Goal: Information Seeking & Learning: Learn about a topic

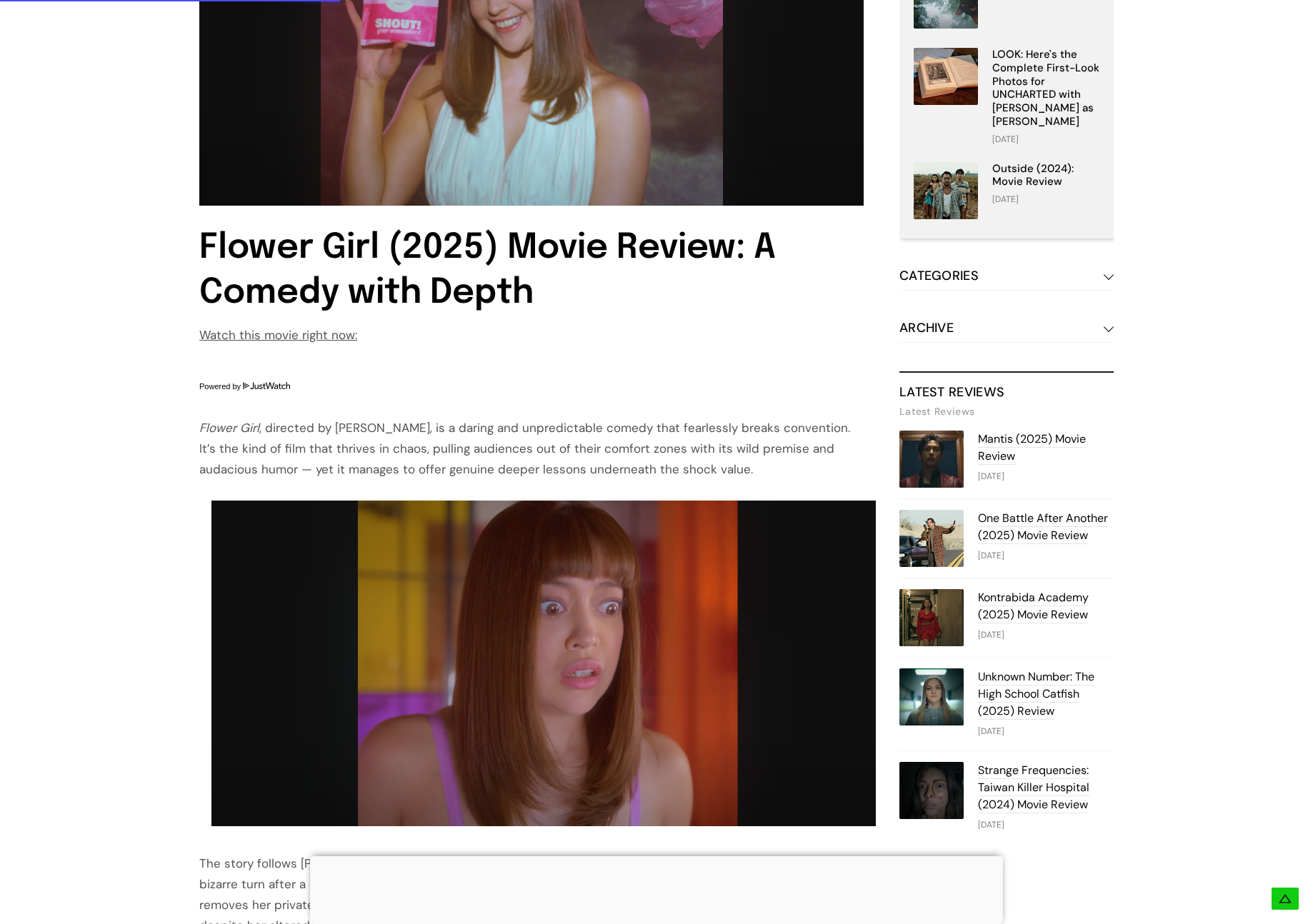
scroll to position [599, 0]
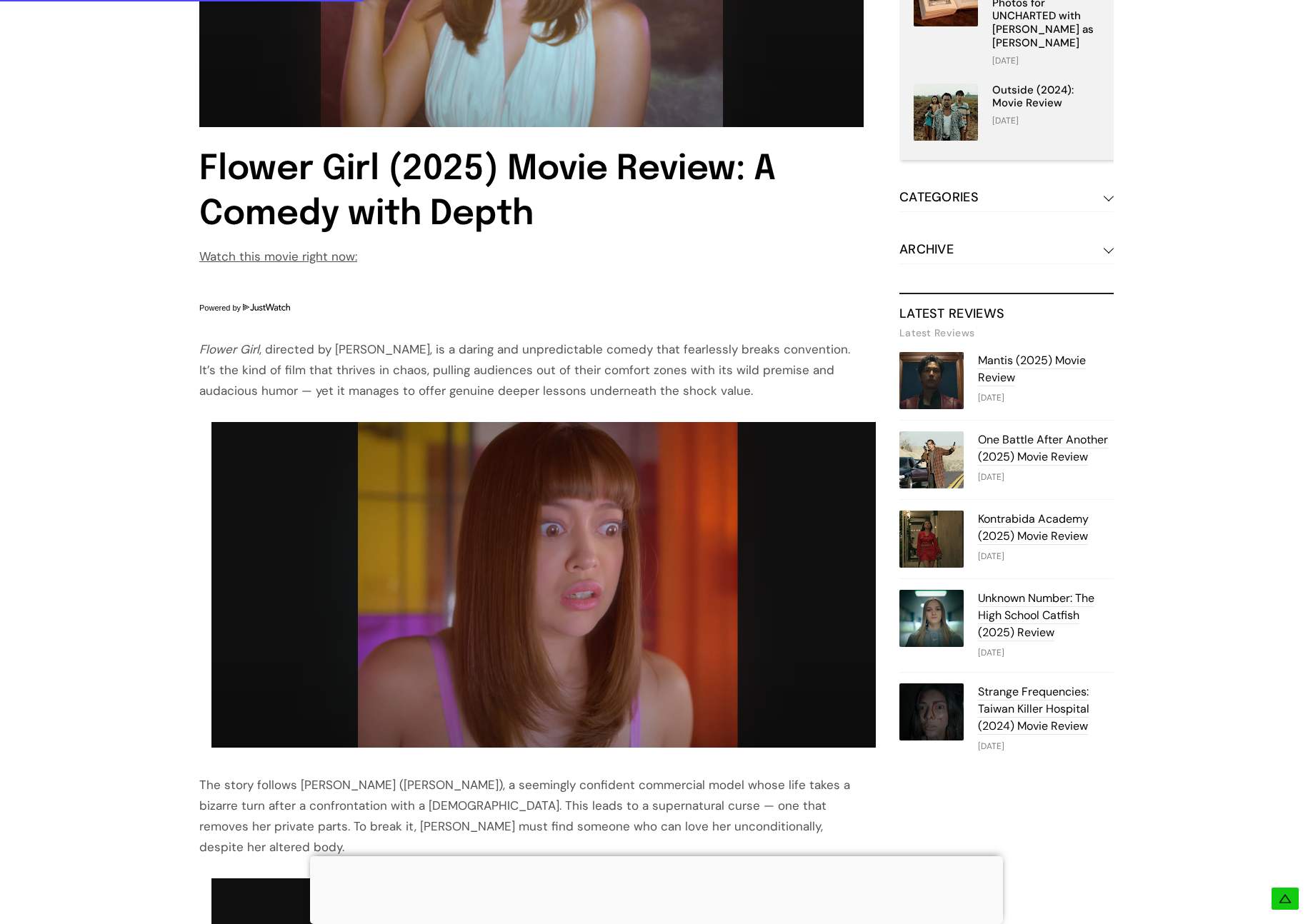
drag, startPoint x: 203, startPoint y: 352, endPoint x: 687, endPoint y: 388, distance: 485.3
click at [683, 388] on div "Flower Girl , directed by [PERSON_NAME], is a daring and unpredictable comedy t…" at bounding box center [532, 370] width 665 height 62
drag, startPoint x: 331, startPoint y: 361, endPoint x: 731, endPoint y: 395, distance: 401.4
click at [730, 395] on div "Flower Girl , directed by [PERSON_NAME], is a daring and unpredictable comedy t…" at bounding box center [532, 370] width 665 height 62
click at [731, 395] on div "Flower Girl , directed by [PERSON_NAME], is a daring and unpredictable comedy t…" at bounding box center [532, 370] width 665 height 62
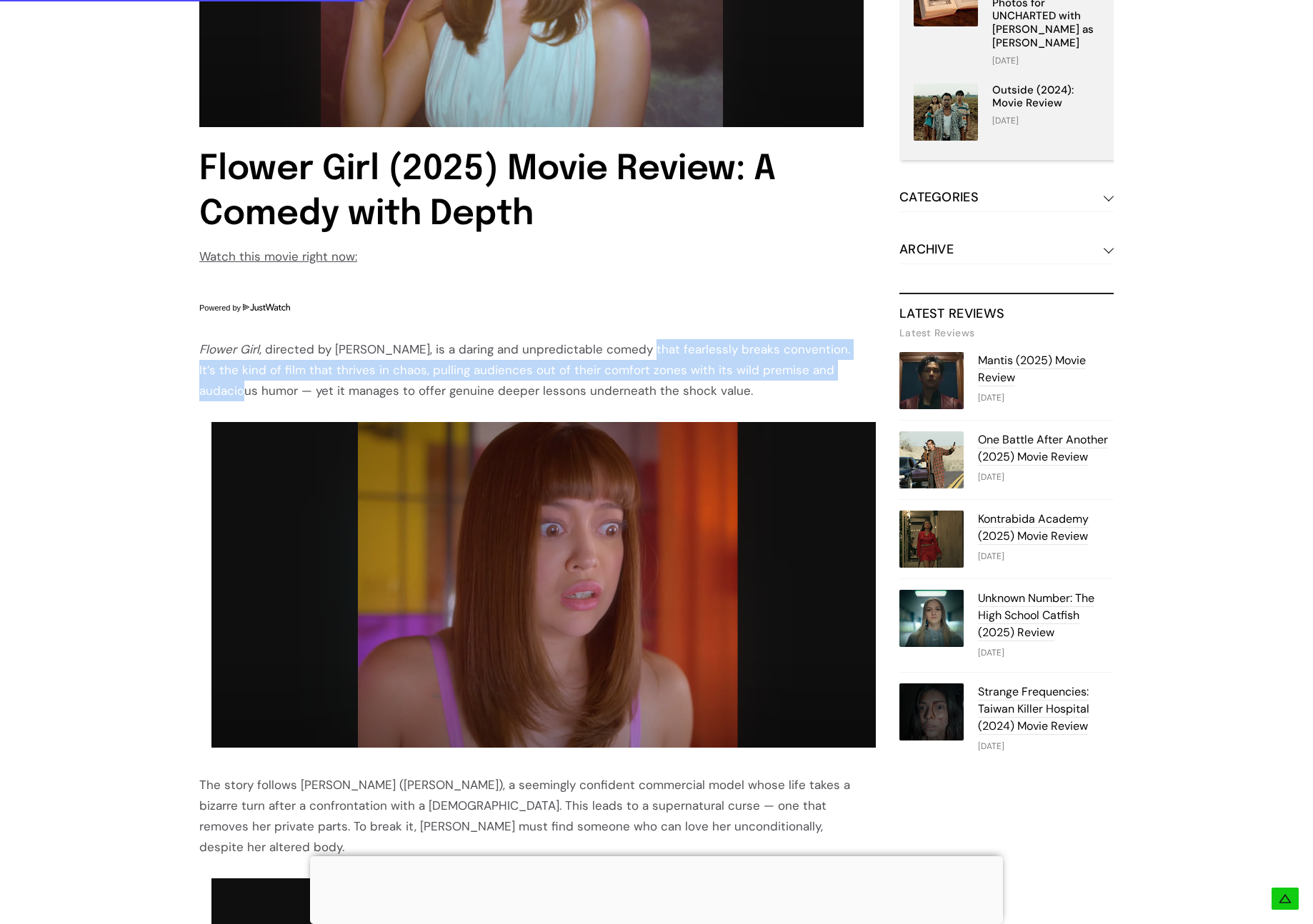
drag, startPoint x: 665, startPoint y: 350, endPoint x: 840, endPoint y: 368, distance: 175.9
click at [840, 368] on div "Flower Girl , directed by [PERSON_NAME], is a daring and unpredictable comedy t…" at bounding box center [532, 370] width 665 height 62
click at [802, 379] on div "Flower Girl , directed by [PERSON_NAME], is a daring and unpredictable comedy t…" at bounding box center [532, 370] width 665 height 62
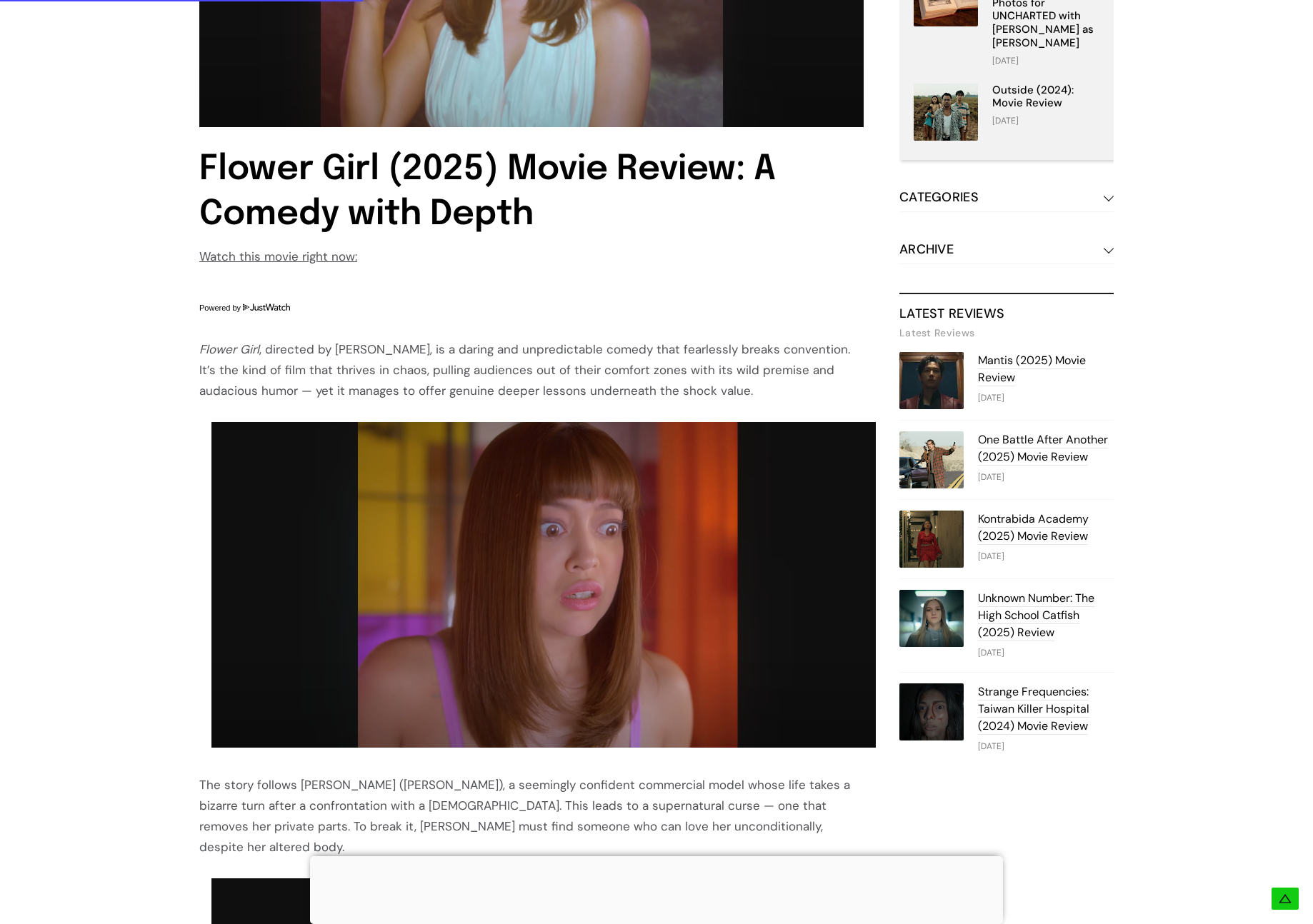
drag, startPoint x: 410, startPoint y: 369, endPoint x: 855, endPoint y: 395, distance: 445.8
click at [855, 395] on div "Flower Girl , directed by [PERSON_NAME], is a daring and unpredictable comedy t…" at bounding box center [532, 370] width 665 height 62
drag, startPoint x: 786, startPoint y: 392, endPoint x: 194, endPoint y: 357, distance: 593.0
click at [194, 357] on div "Table Of Contents Flower Girl (2025) Movie Review: A Comedy with Depth Flower G…" at bounding box center [656, 861] width 1000 height 2402
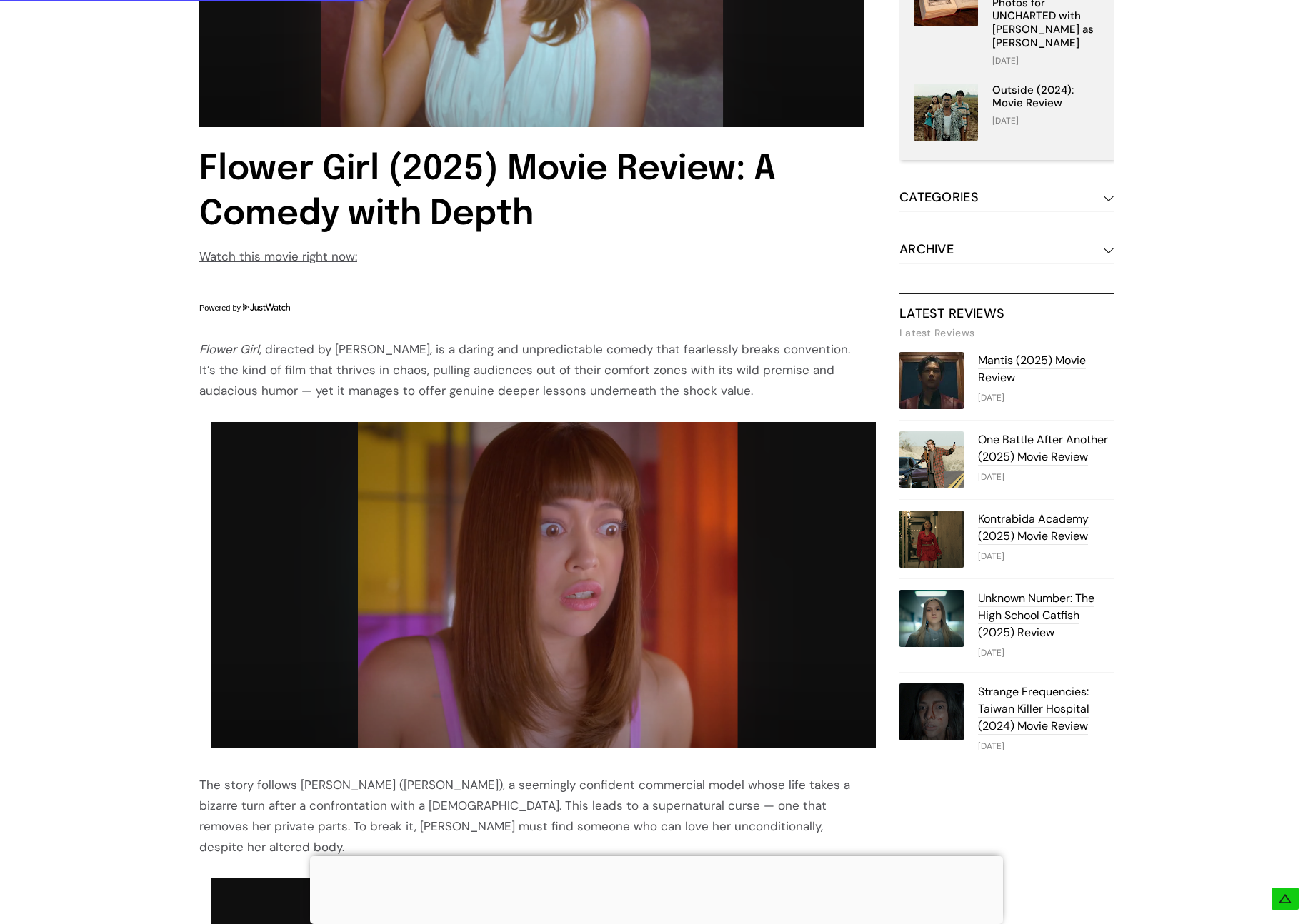
click at [194, 358] on div "Table Of Contents Flower Girl (2025) Movie Review: A Comedy with Depth Flower G…" at bounding box center [656, 861] width 1000 height 2402
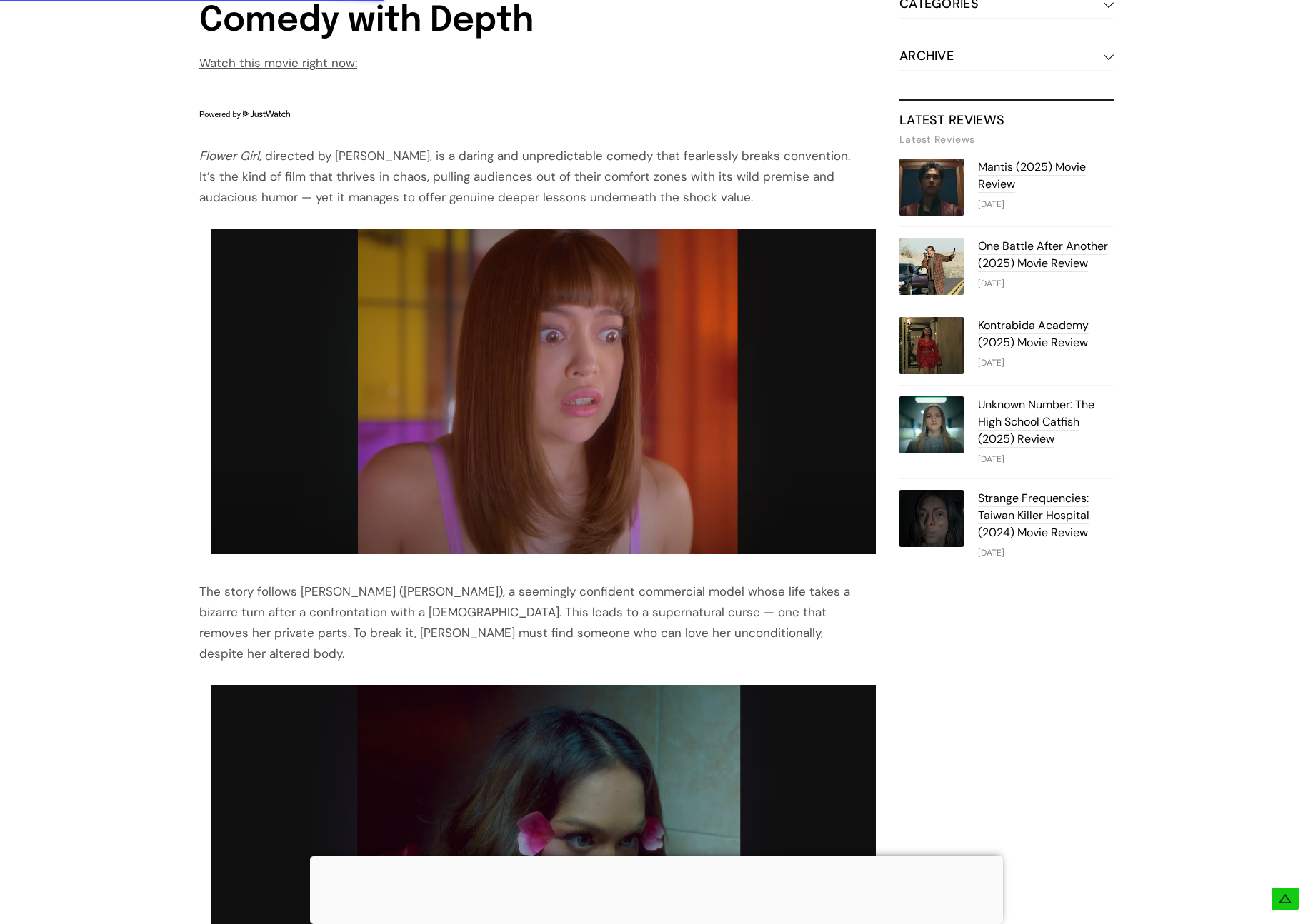
scroll to position [823, 0]
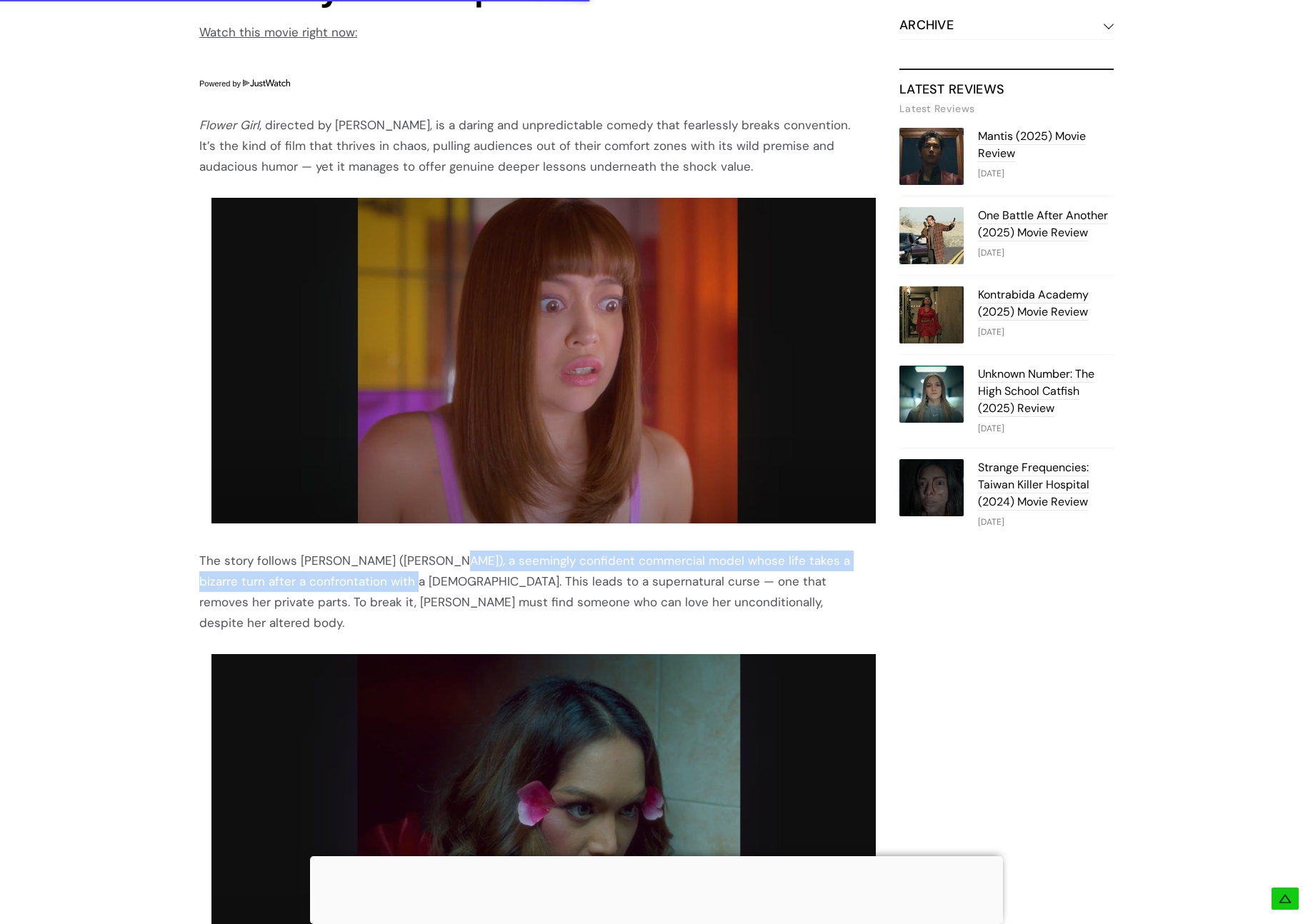
drag, startPoint x: 436, startPoint y: 560, endPoint x: 384, endPoint y: 586, distance: 58.1
click at [384, 586] on div "The story follows [PERSON_NAME] ([PERSON_NAME]), a seemingly confident commerci…" at bounding box center [532, 592] width 665 height 83
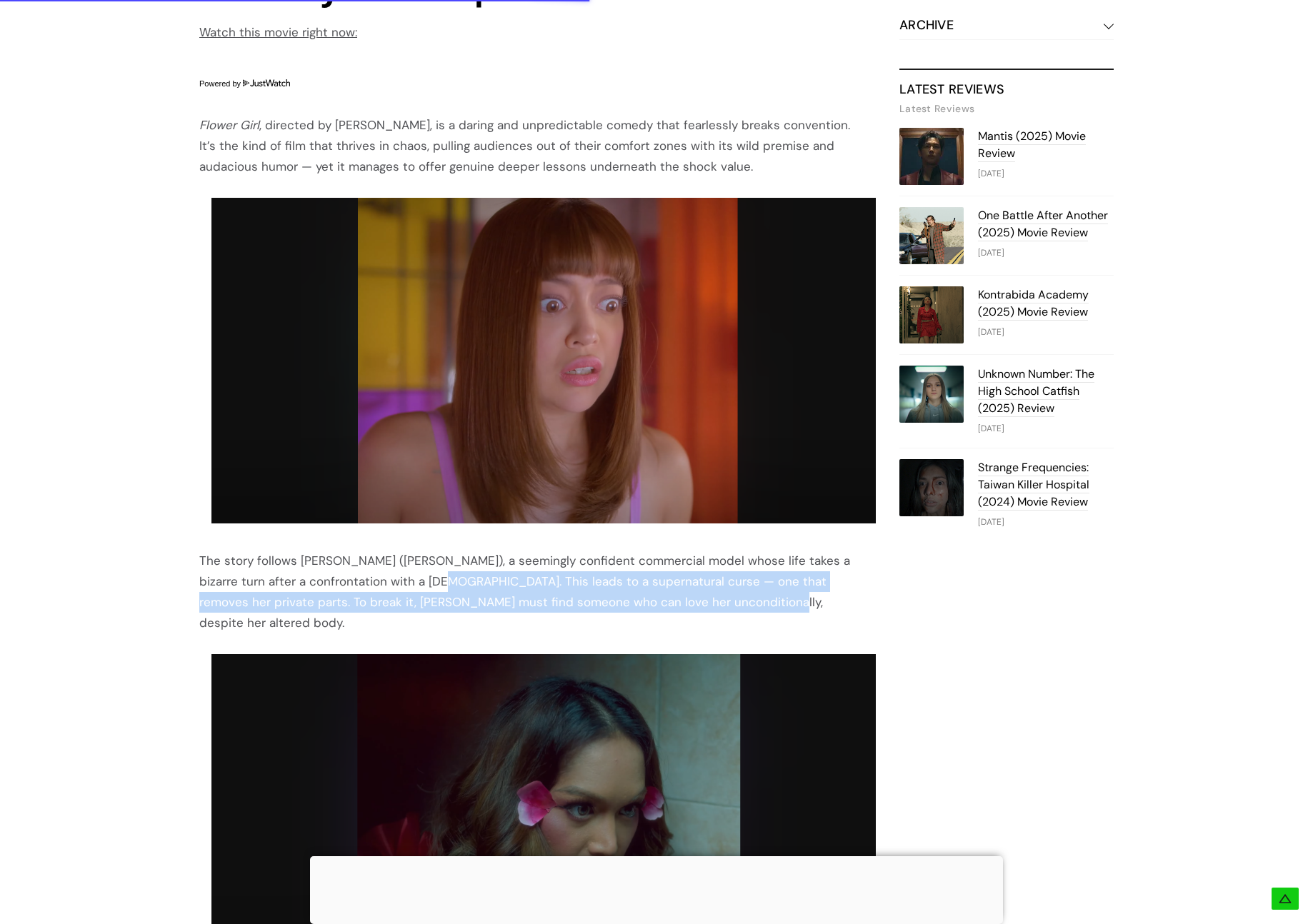
drag, startPoint x: 409, startPoint y: 586, endPoint x: 681, endPoint y: 603, distance: 272.5
click at [681, 603] on div "The story follows [PERSON_NAME] ([PERSON_NAME]), a seemingly confident commerci…" at bounding box center [532, 592] width 665 height 83
drag, startPoint x: 597, startPoint y: 589, endPoint x: 684, endPoint y: 603, distance: 88.1
click at [684, 603] on div "The story follows [PERSON_NAME] ([PERSON_NAME]), a seemingly confident commerci…" at bounding box center [532, 592] width 665 height 83
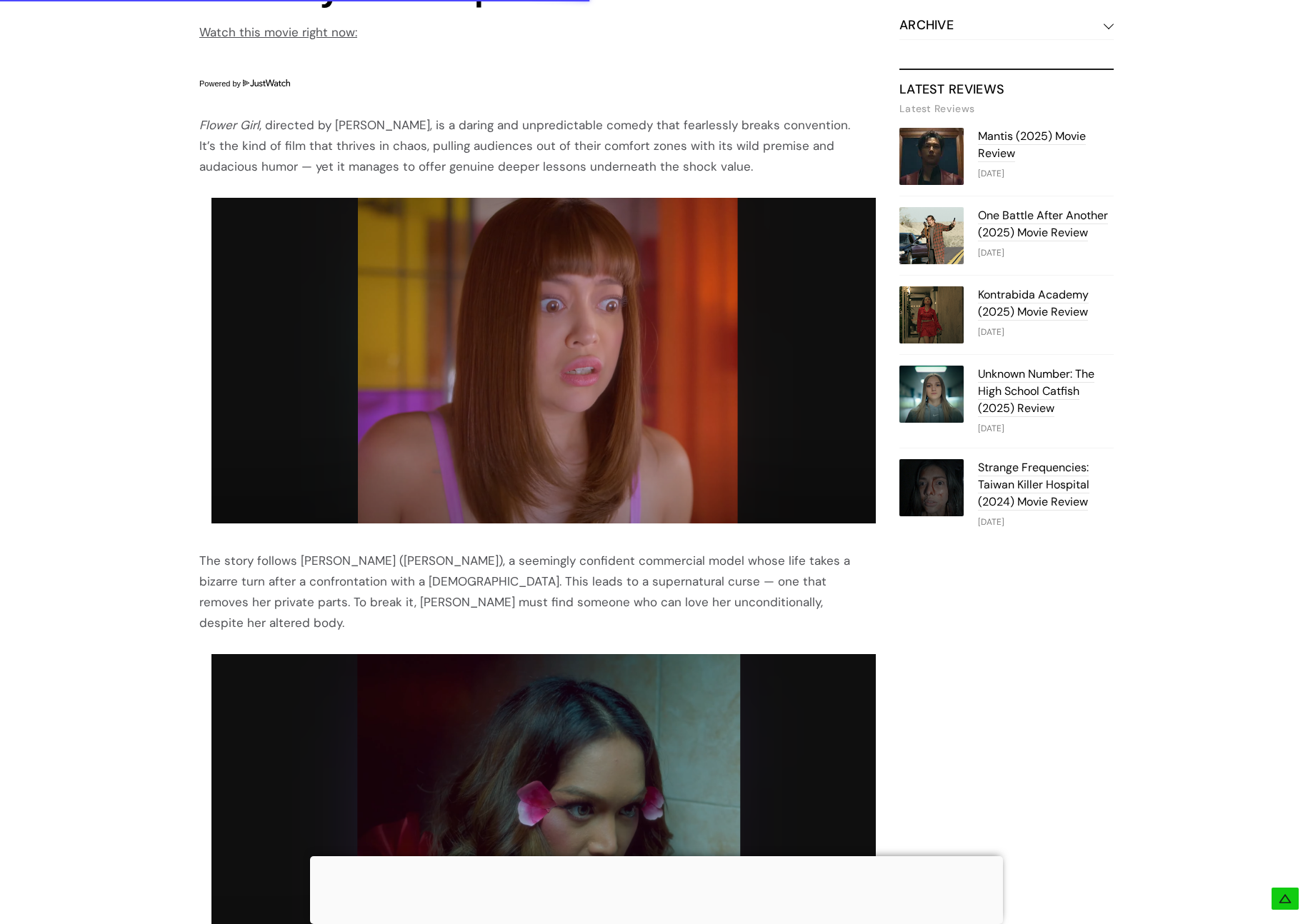
click at [593, 584] on div "The story follows [PERSON_NAME] ([PERSON_NAME]), a seemingly confident commerci…" at bounding box center [532, 592] width 665 height 83
drag, startPoint x: 649, startPoint y: 586, endPoint x: 779, endPoint y: 585, distance: 130.0
click at [777, 585] on div "The story follows [PERSON_NAME] ([PERSON_NAME]), a seemingly confident commerci…" at bounding box center [532, 592] width 665 height 83
click at [782, 585] on div "The story follows [PERSON_NAME] ([PERSON_NAME]), a seemingly confident commerci…" at bounding box center [532, 592] width 665 height 83
click at [795, 585] on div "The story follows [PERSON_NAME] ([PERSON_NAME]), a seemingly confident commerci…" at bounding box center [532, 592] width 665 height 83
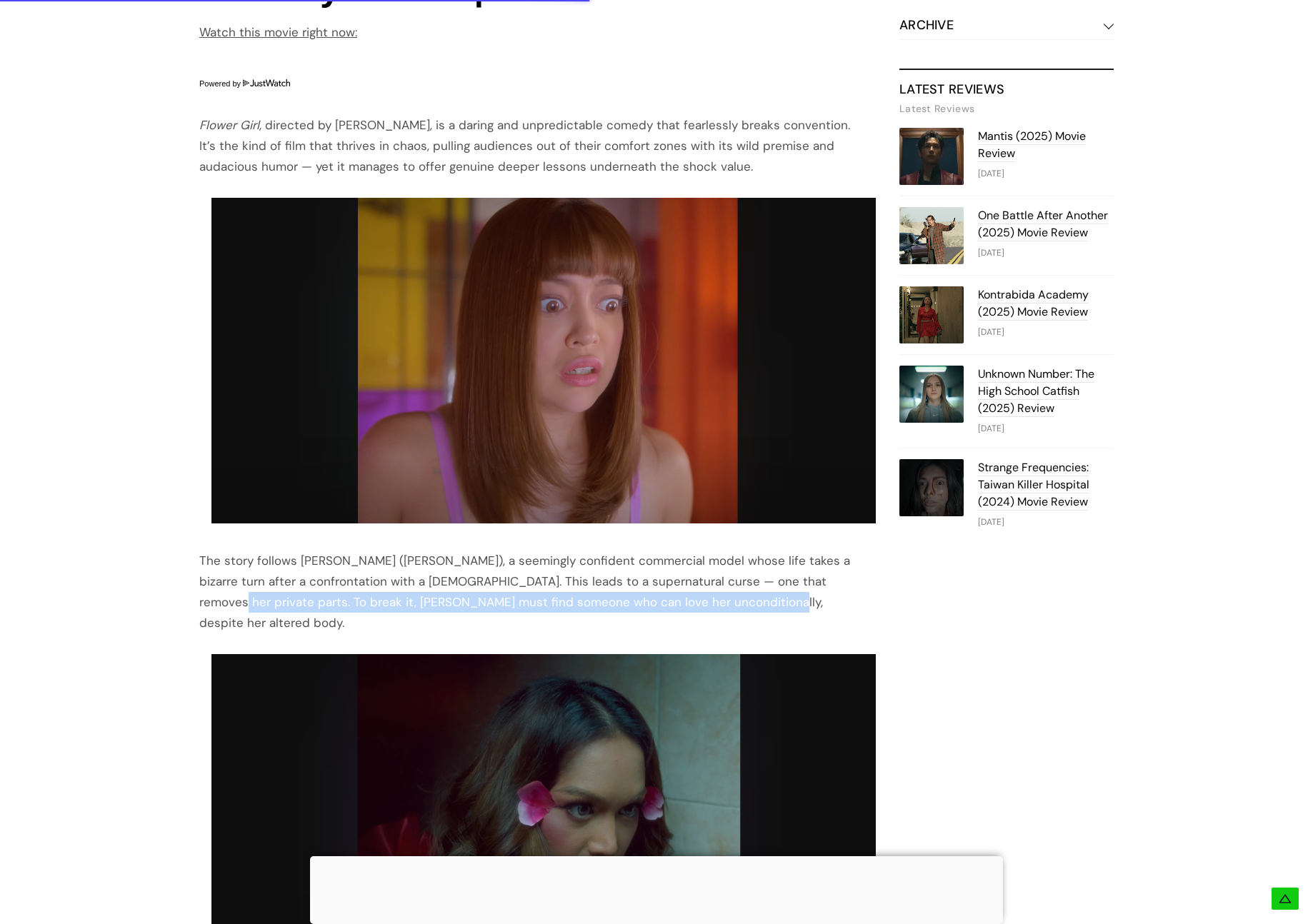
drag, startPoint x: 797, startPoint y: 584, endPoint x: 795, endPoint y: 600, distance: 16.1
click at [795, 600] on div "The story follows [PERSON_NAME] ([PERSON_NAME]), a seemingly confident commerci…" at bounding box center [532, 592] width 665 height 83
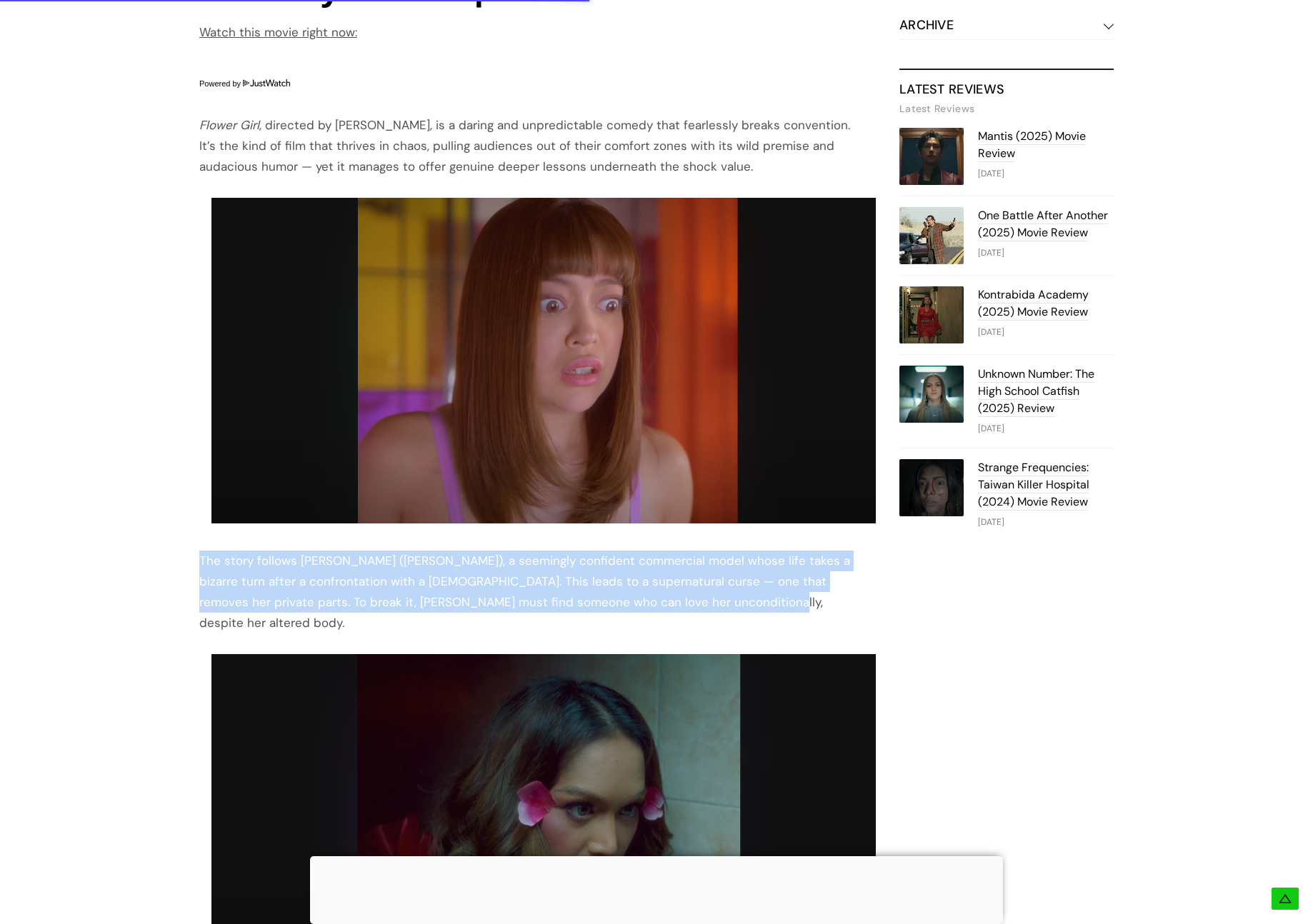
drag, startPoint x: 734, startPoint y: 603, endPoint x: 193, endPoint y: 557, distance: 543.0
click at [193, 557] on div "Table Of Contents Flower Girl (2025) Movie Review: A Comedy with Depth Flower G…" at bounding box center [656, 637] width 1000 height 2402
drag, startPoint x: 213, startPoint y: 561, endPoint x: 698, endPoint y: 604, distance: 486.9
click at [698, 604] on div "The story follows [PERSON_NAME] ([PERSON_NAME]), a seemingly confident commerci…" at bounding box center [532, 592] width 665 height 83
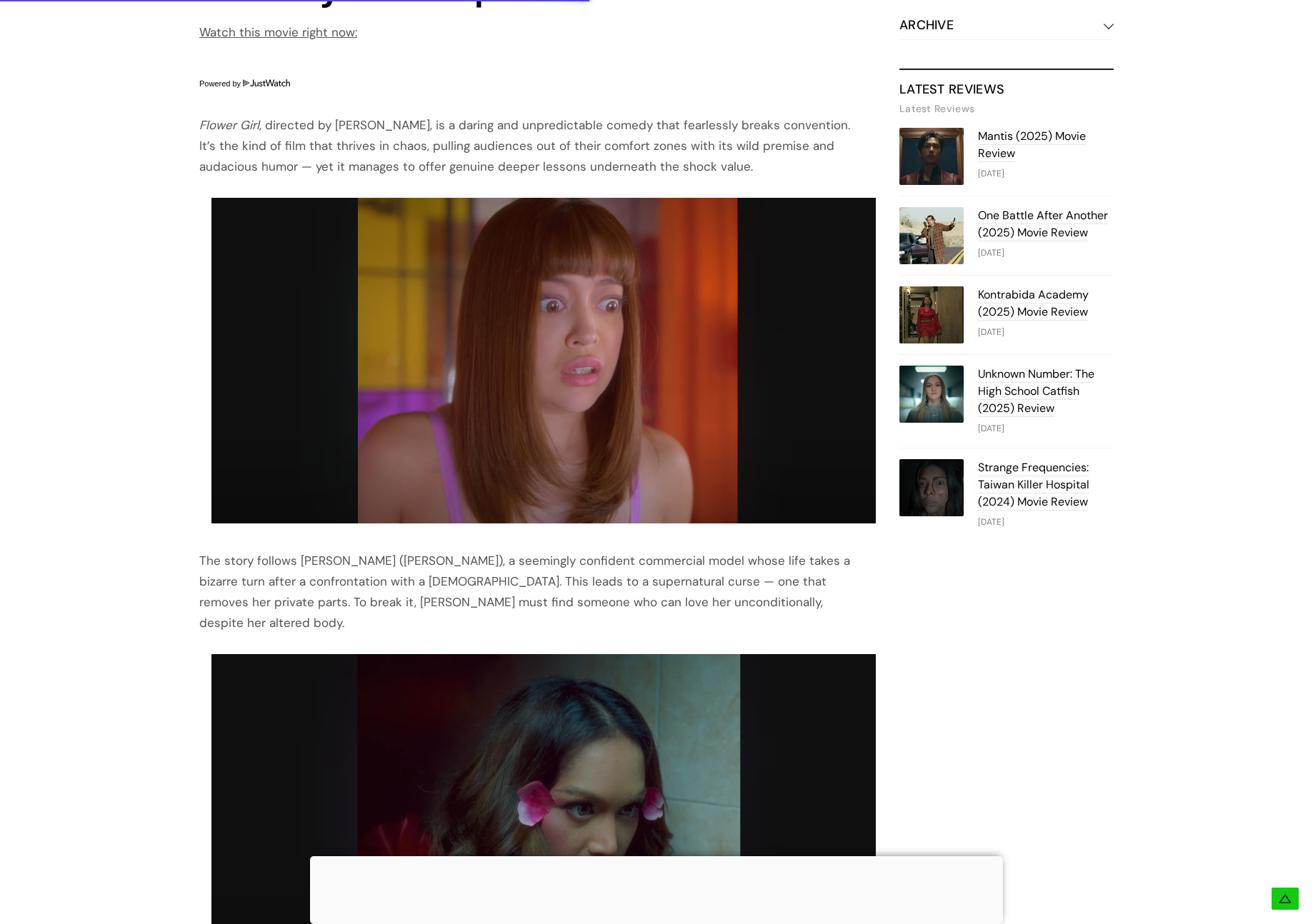
click at [698, 604] on div "The story follows [PERSON_NAME] ([PERSON_NAME]), a seemingly confident commerci…" at bounding box center [532, 592] width 665 height 83
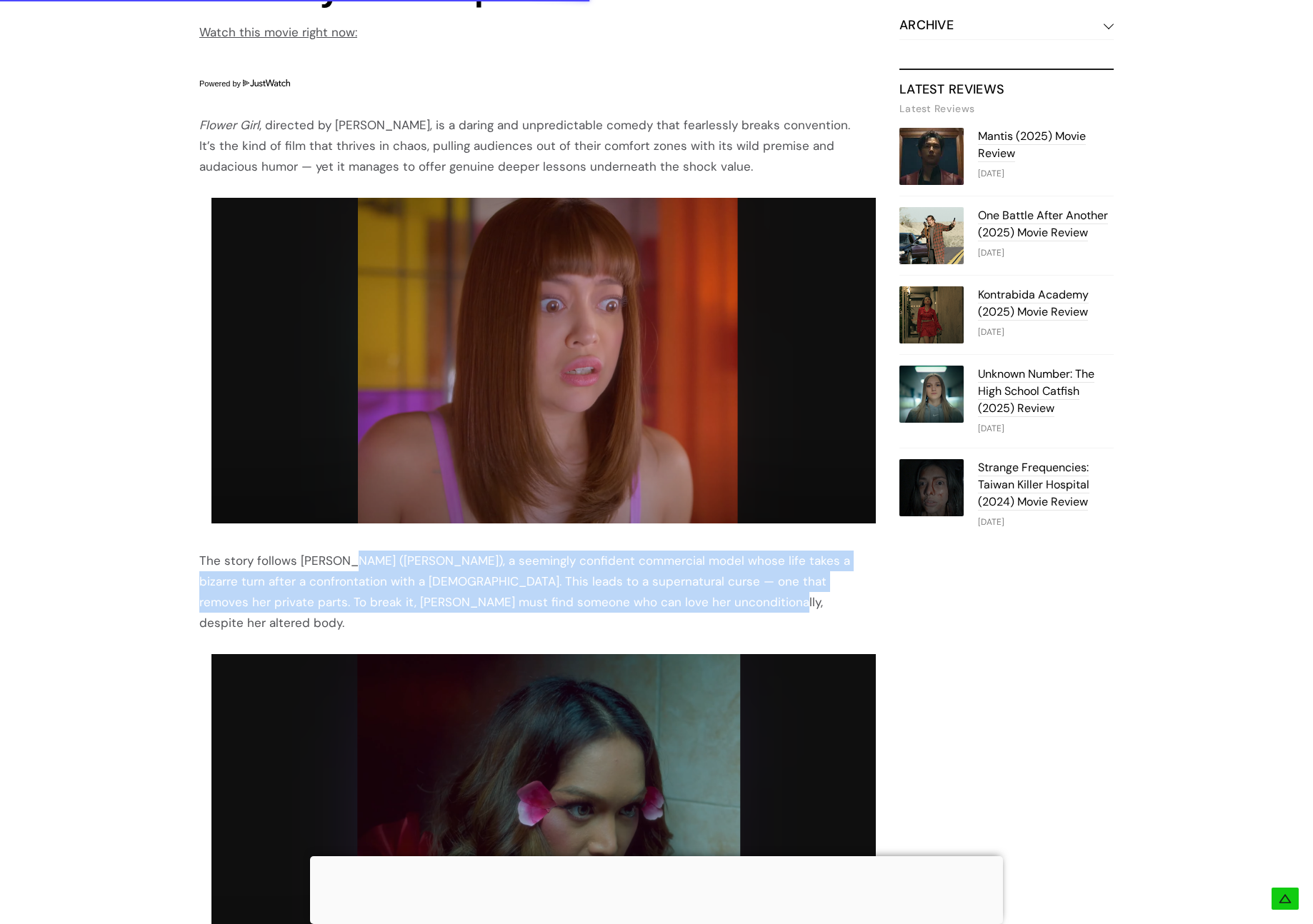
drag, startPoint x: 704, startPoint y: 603, endPoint x: 348, endPoint y: 564, distance: 358.1
click at [348, 564] on div "The story follows [PERSON_NAME] ([PERSON_NAME]), a seemingly confident commerci…" at bounding box center [532, 592] width 665 height 83
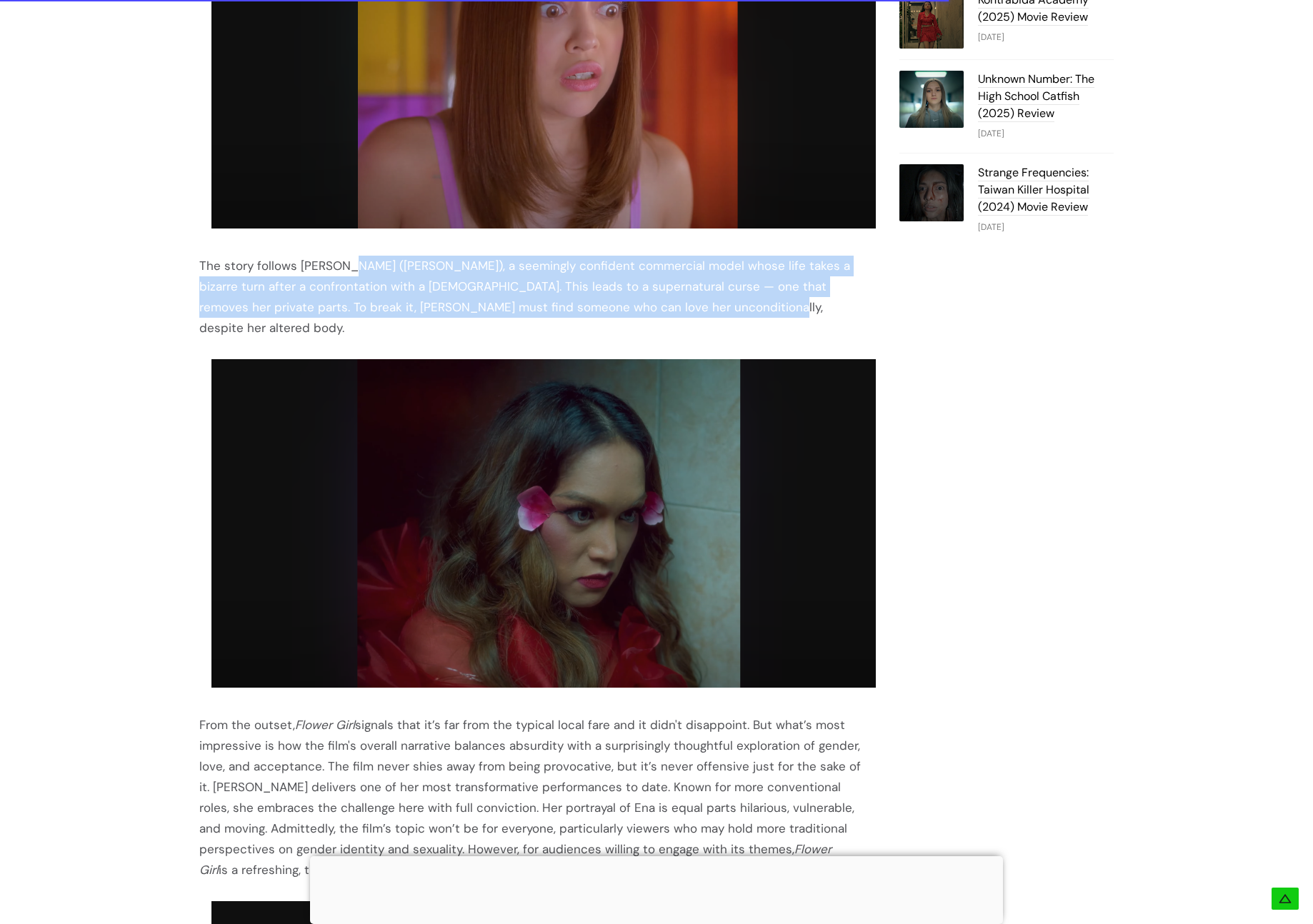
scroll to position [1240, 0]
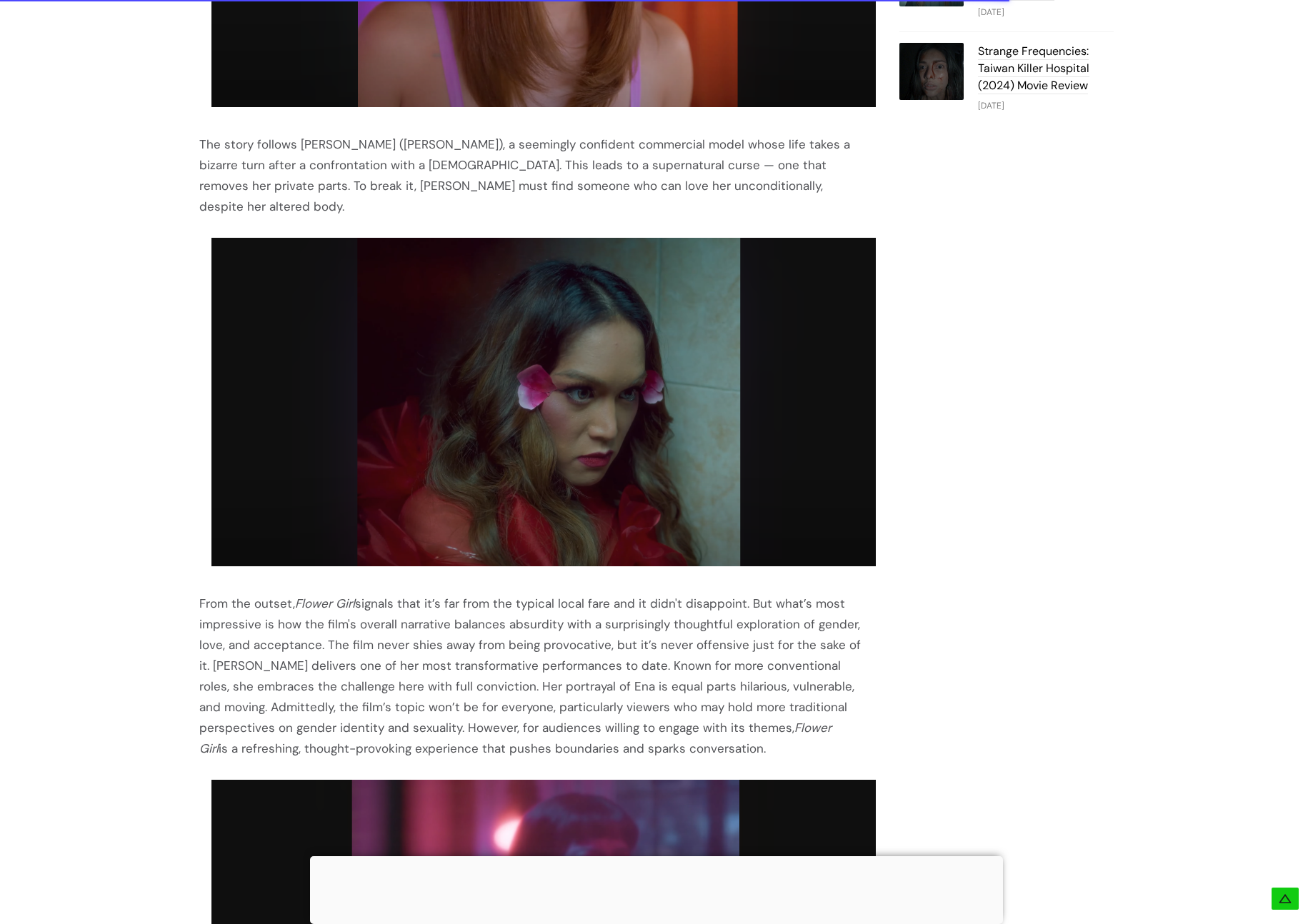
click at [234, 596] on div "From the outset, Flower Girl signals that it’s far from the typical local fare …" at bounding box center [532, 676] width 665 height 166
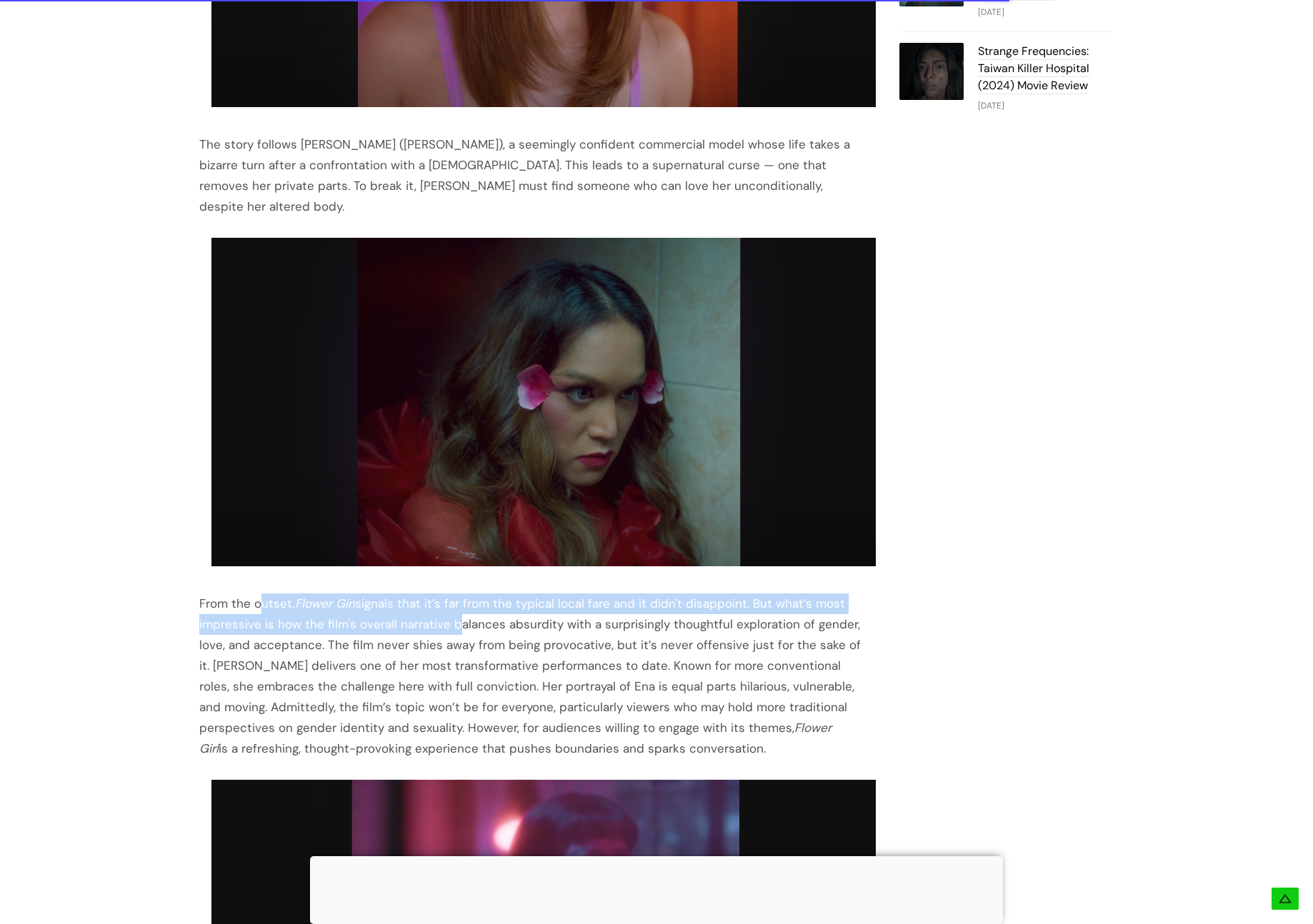
drag, startPoint x: 264, startPoint y: 589, endPoint x: 450, endPoint y: 603, distance: 186.5
click at [450, 603] on div "From the outset, Flower Girl signals that it’s far from the typical local fare …" at bounding box center [532, 676] width 665 height 166
drag, startPoint x: 409, startPoint y: 584, endPoint x: 697, endPoint y: 590, distance: 288.1
click at [697, 593] on div "From the outset, Flower Girl signals that it’s far from the typical local fare …" at bounding box center [532, 676] width 665 height 166
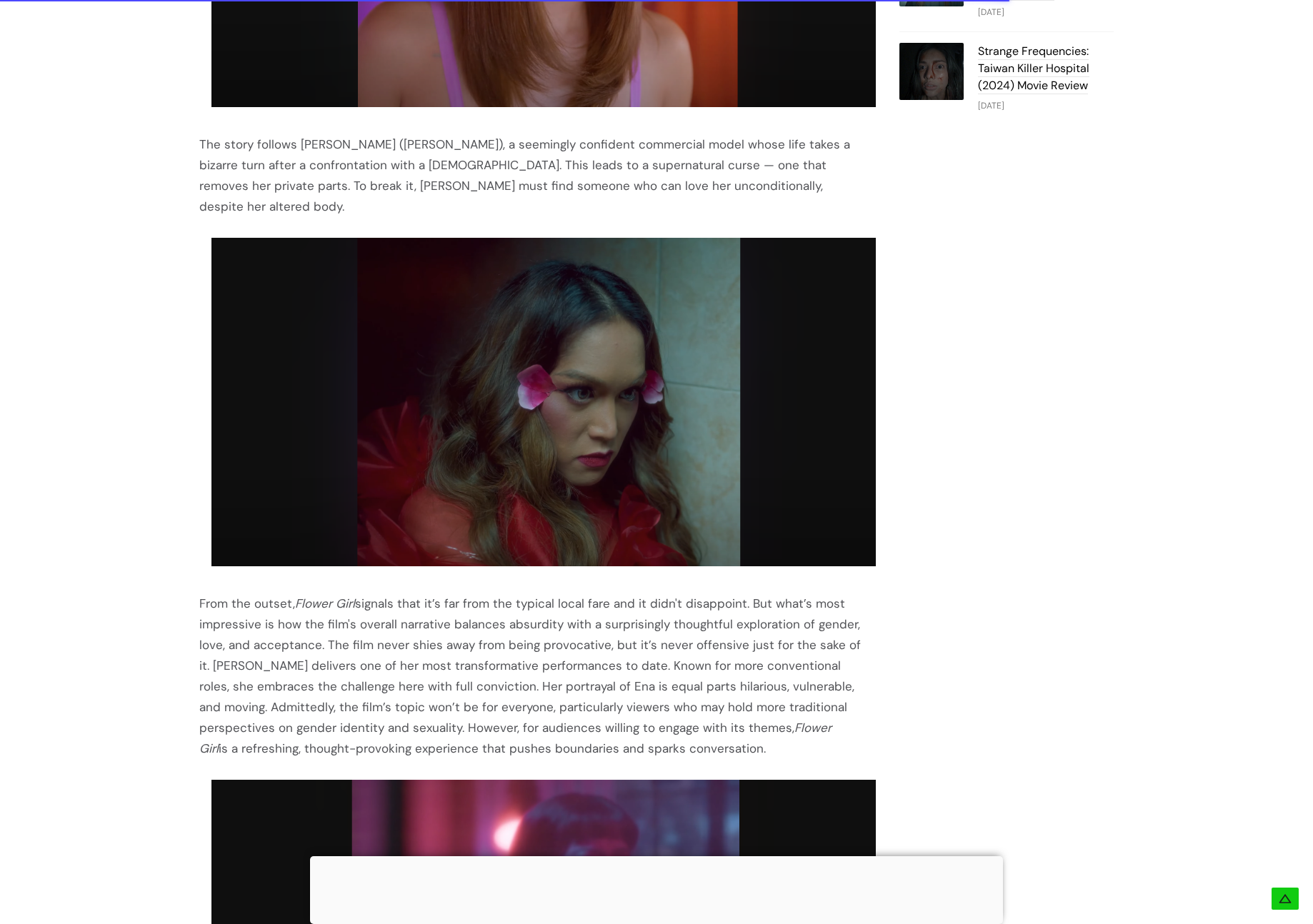
click at [739, 604] on div "From the outset, Flower Girl signals that it’s far from the typical local fare …" at bounding box center [532, 676] width 665 height 166
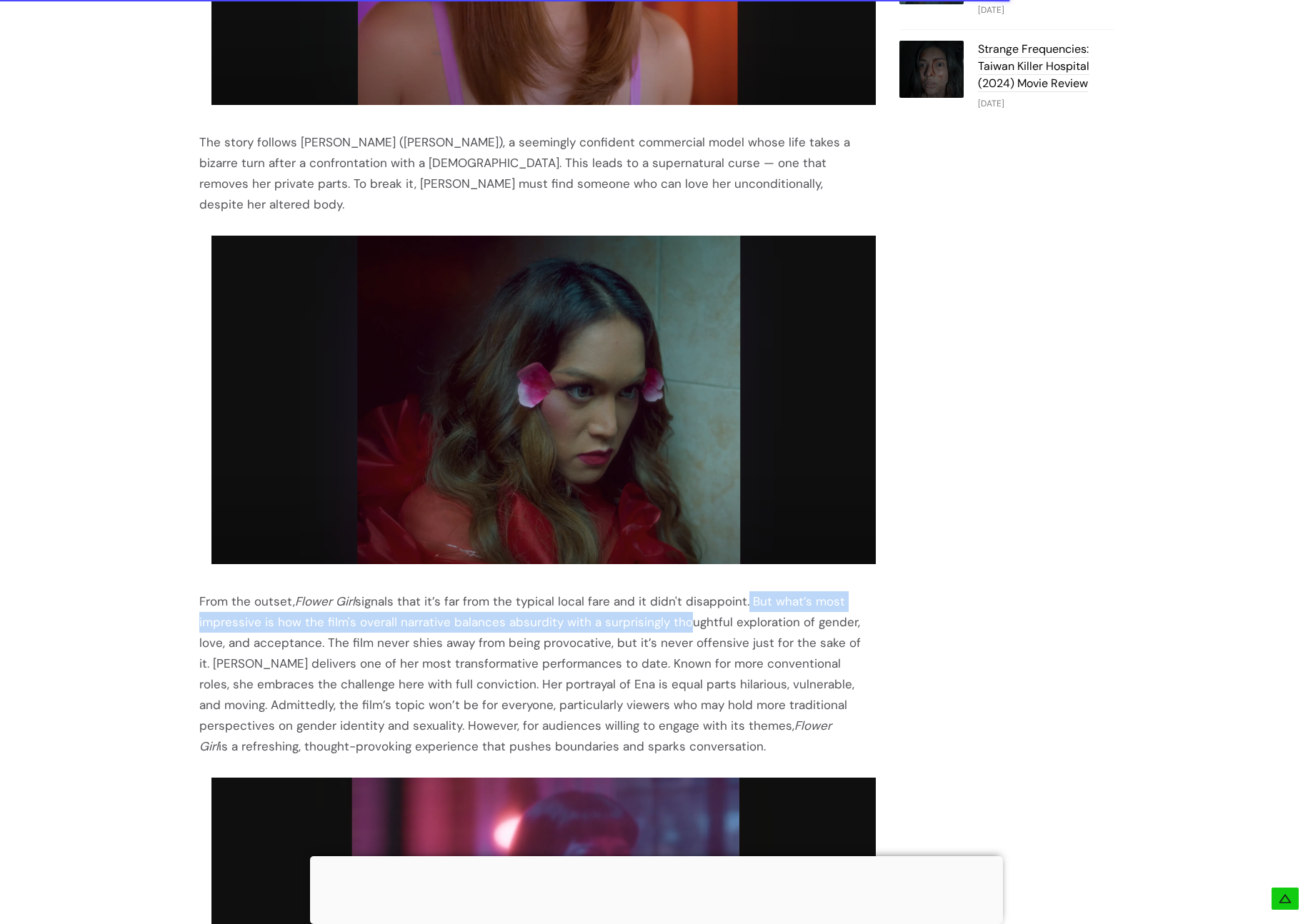
scroll to position [1242, 0]
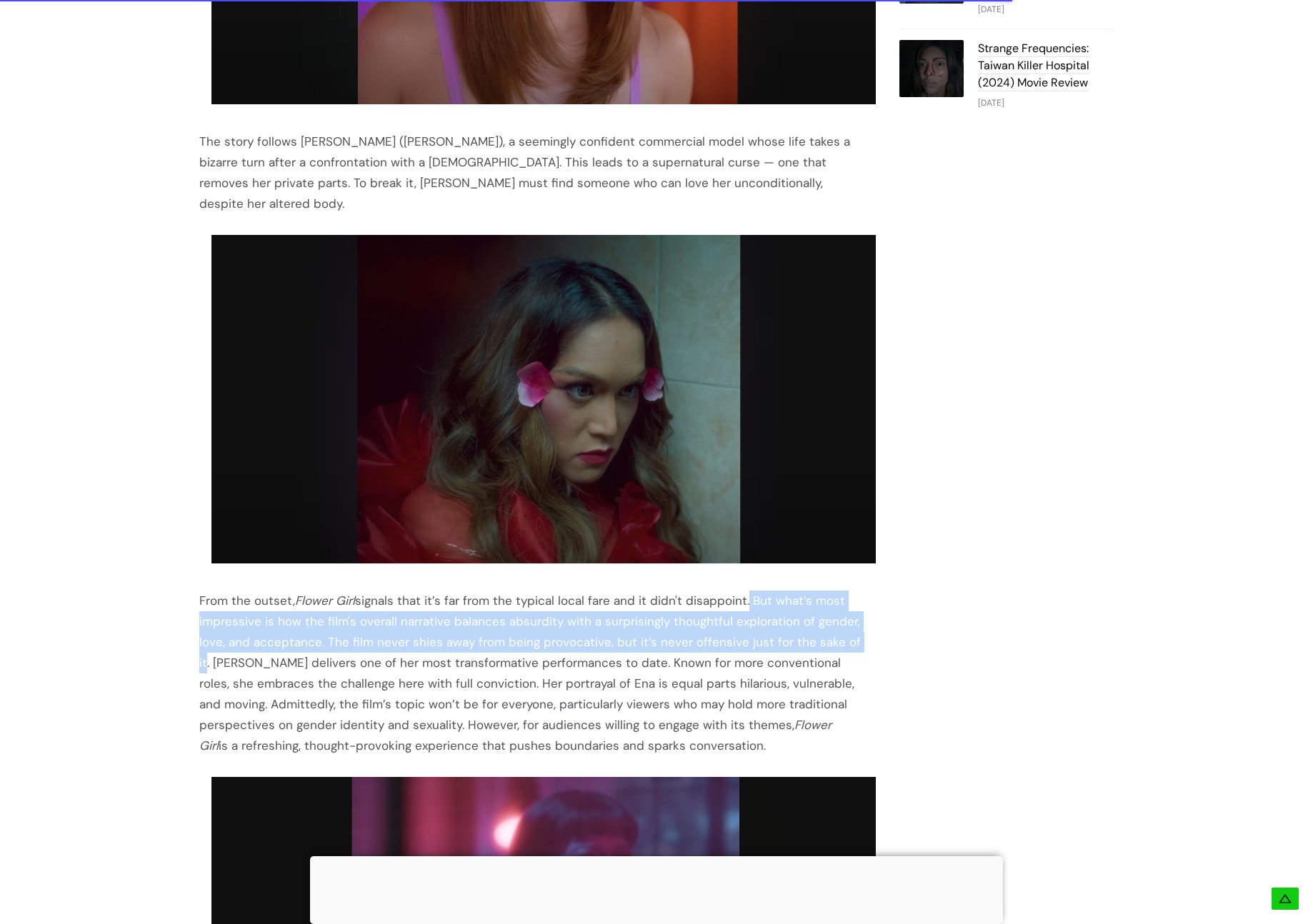
drag, startPoint x: 740, startPoint y: 582, endPoint x: 846, endPoint y: 616, distance: 111.3
click at [846, 616] on div "From the outset, Flower Girl signals that it’s far from the typical local fare …" at bounding box center [532, 673] width 665 height 166
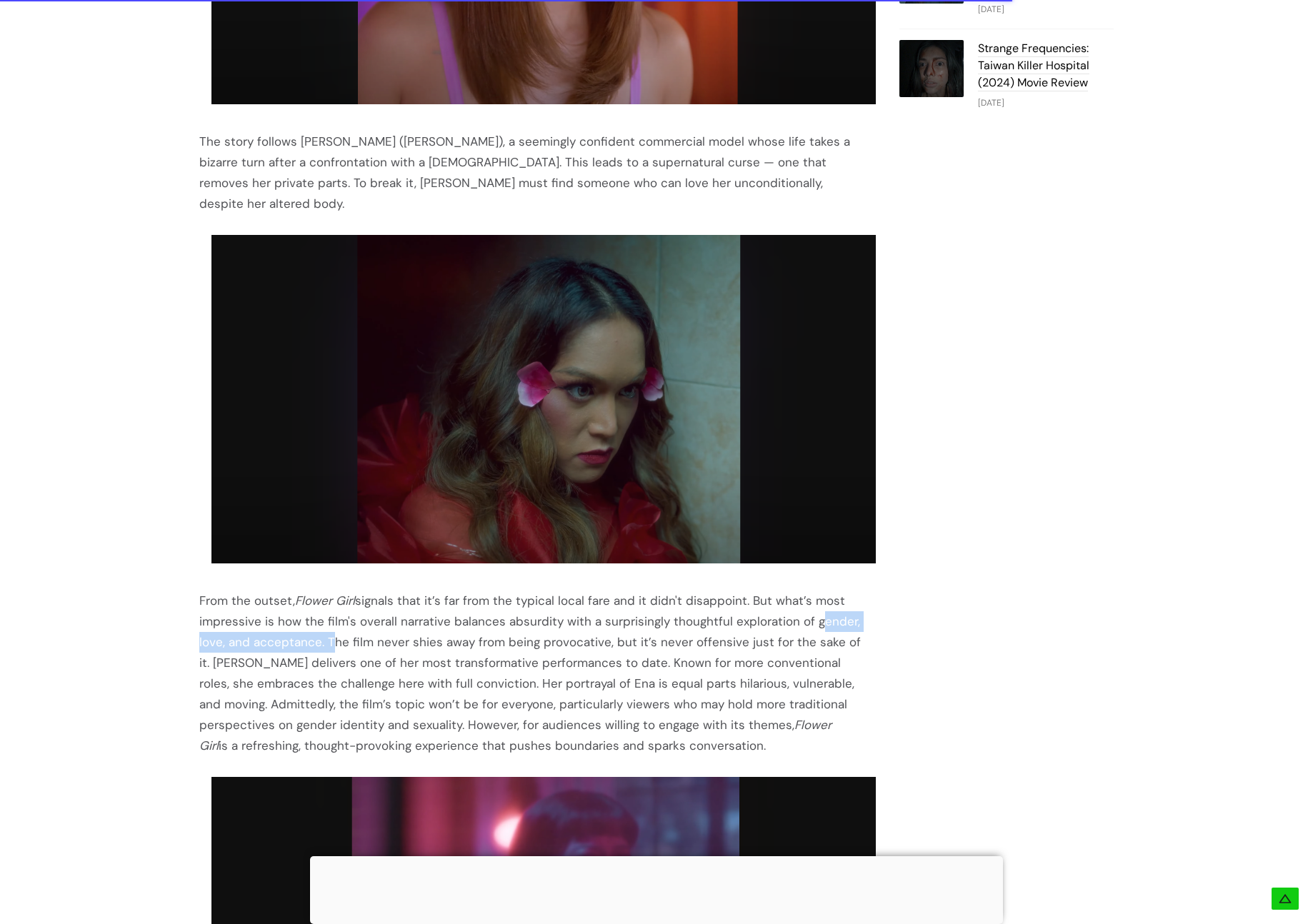
drag, startPoint x: 805, startPoint y: 601, endPoint x: 325, endPoint y: 621, distance: 480.4
click at [325, 621] on div "From the outset, Flower Girl signals that it’s far from the typical local fare …" at bounding box center [532, 673] width 665 height 166
copy div "gender, love, and acceptance."
click at [753, 599] on div "From the outset, Flower Girl signals that it’s far from the typical local fare …" at bounding box center [532, 673] width 665 height 166
drag, startPoint x: 732, startPoint y: 604, endPoint x: 335, endPoint y: 629, distance: 397.8
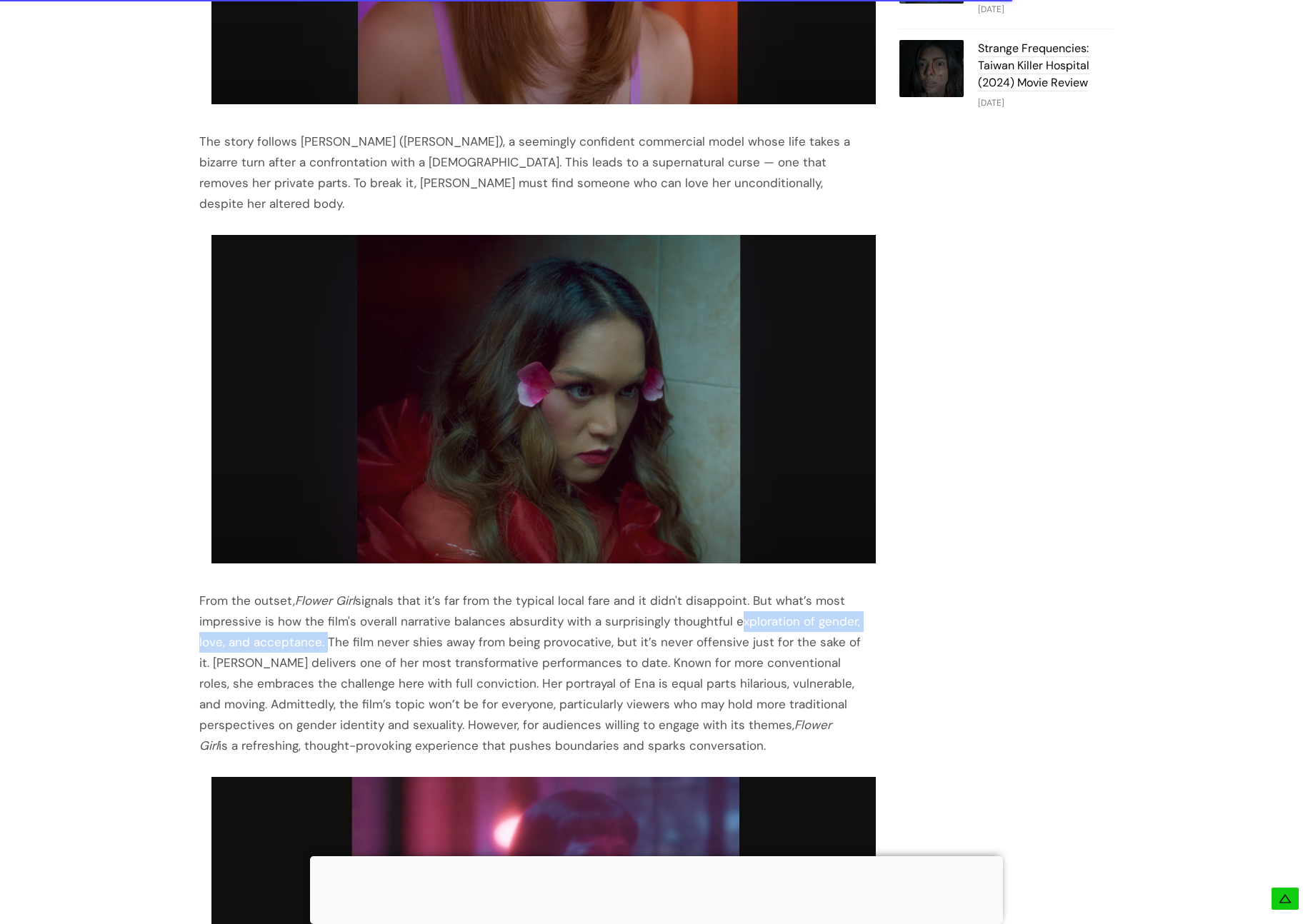
click at [321, 615] on div "From the outset, Flower Girl signals that it’s far from the typical local fare …" at bounding box center [532, 673] width 665 height 166
copy div "exploration of gender, love, and acceptance."
click at [385, 618] on div "From the outset, Flower Girl signals that it’s far from the typical local fare …" at bounding box center [532, 673] width 665 height 166
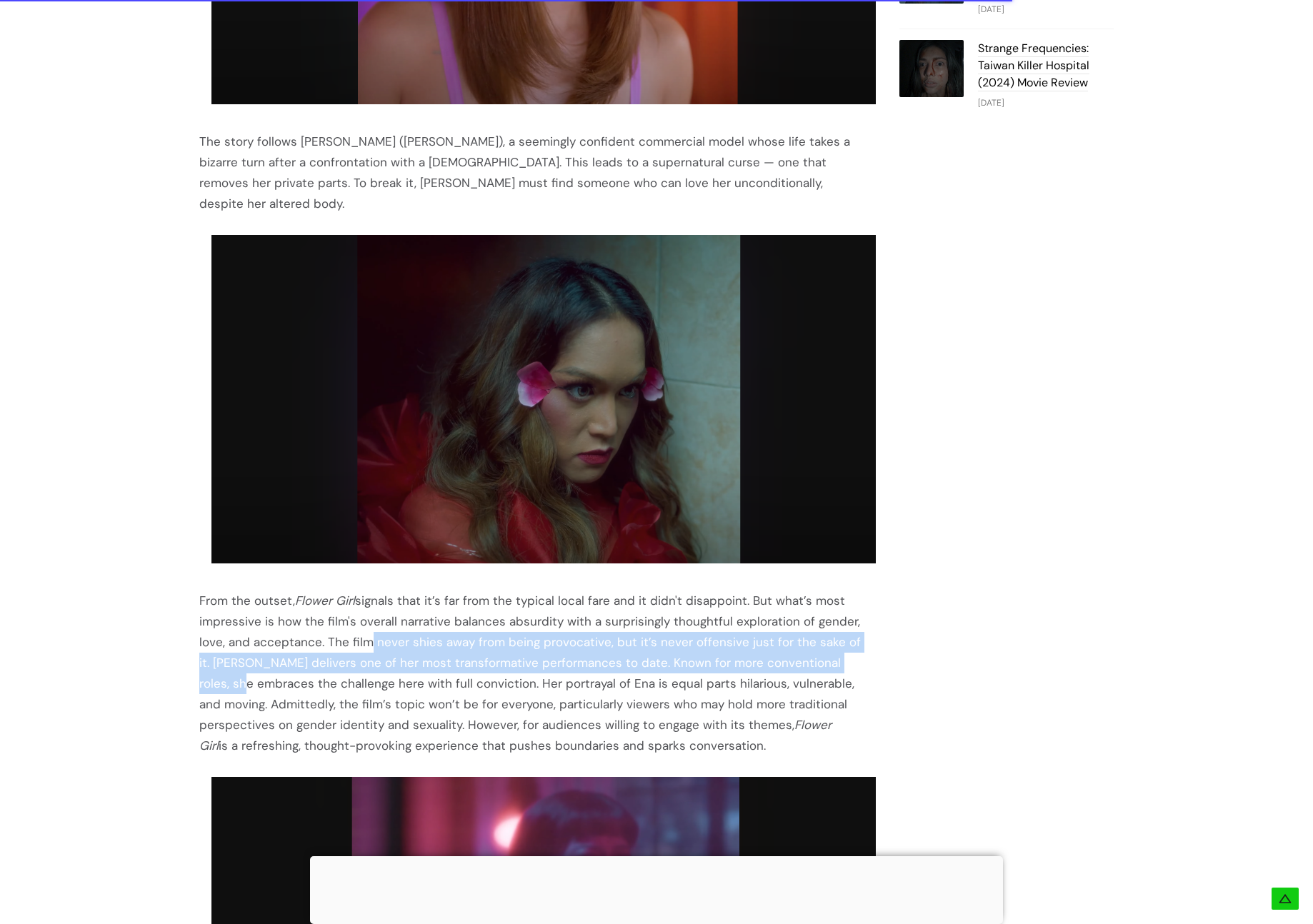
drag, startPoint x: 362, startPoint y: 623, endPoint x: 850, endPoint y: 645, distance: 488.5
click at [850, 645] on div "From the outset, Flower Girl signals that it’s far from the typical local fare …" at bounding box center [532, 673] width 665 height 166
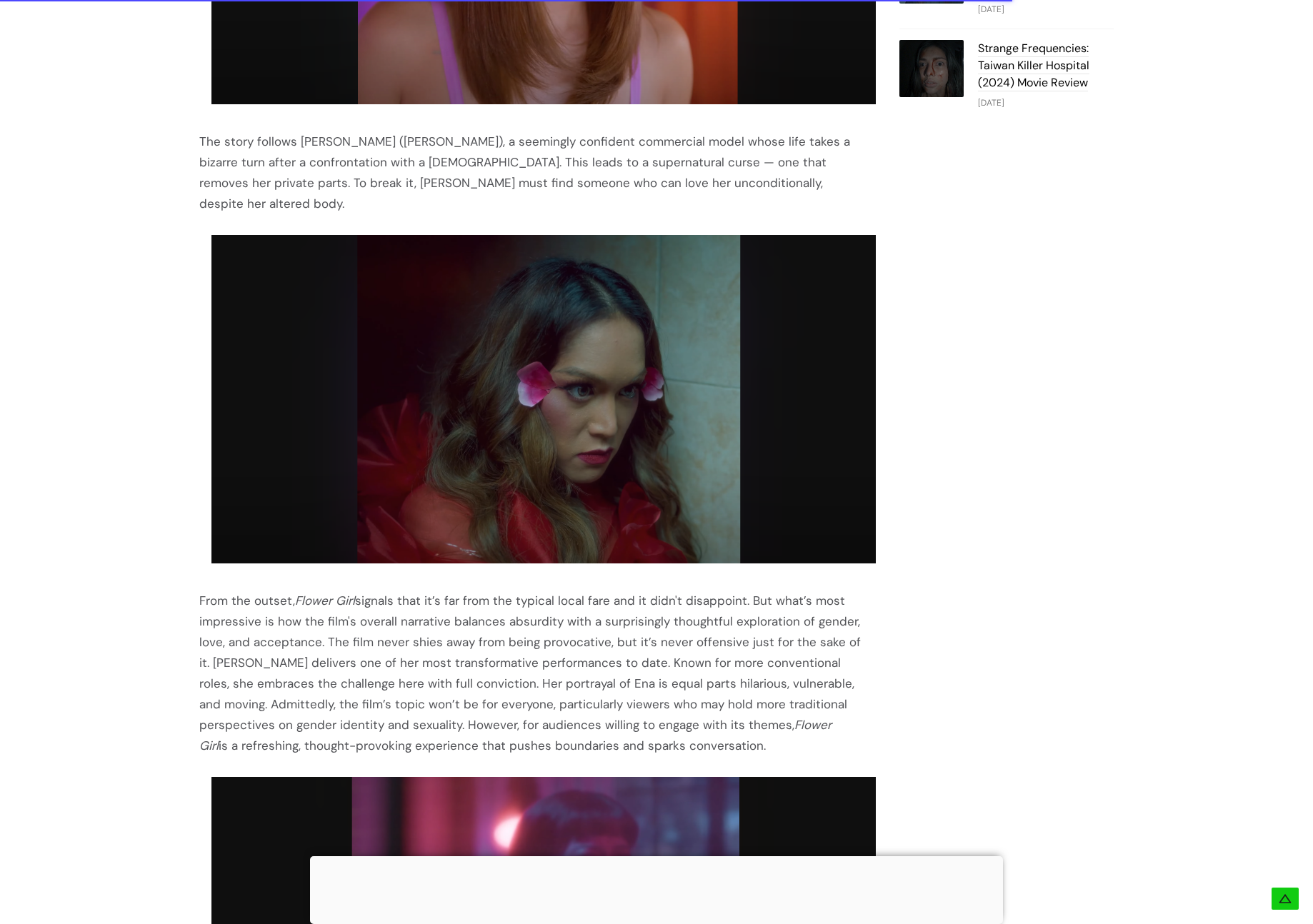
click at [342, 644] on div "From the outset, Flower Girl signals that it’s far from the typical local fare …" at bounding box center [532, 673] width 665 height 166
drag, startPoint x: 325, startPoint y: 645, endPoint x: 683, endPoint y: 647, distance: 358.0
click at [683, 647] on div "From the outset, Flower Girl signals that it’s far from the typical local fare …" at bounding box center [532, 673] width 665 height 166
click at [658, 647] on div "From the outset, Flower Girl signals that it’s far from the typical local fare …" at bounding box center [532, 673] width 665 height 166
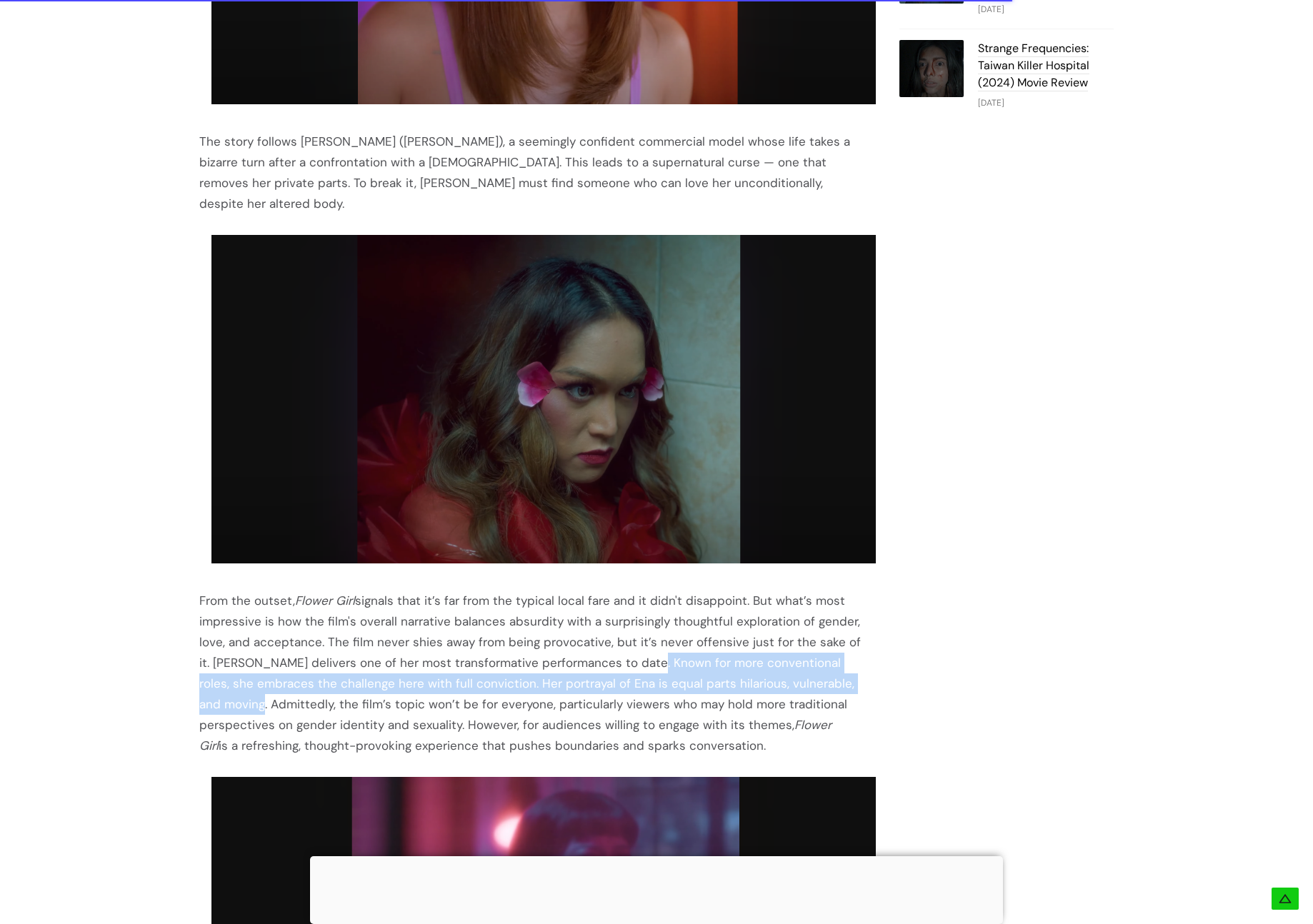
drag, startPoint x: 621, startPoint y: 641, endPoint x: 861, endPoint y: 662, distance: 240.9
click at [861, 662] on div "From the outset, Flower Girl signals that it’s far from the typical local fare …" at bounding box center [532, 673] width 665 height 166
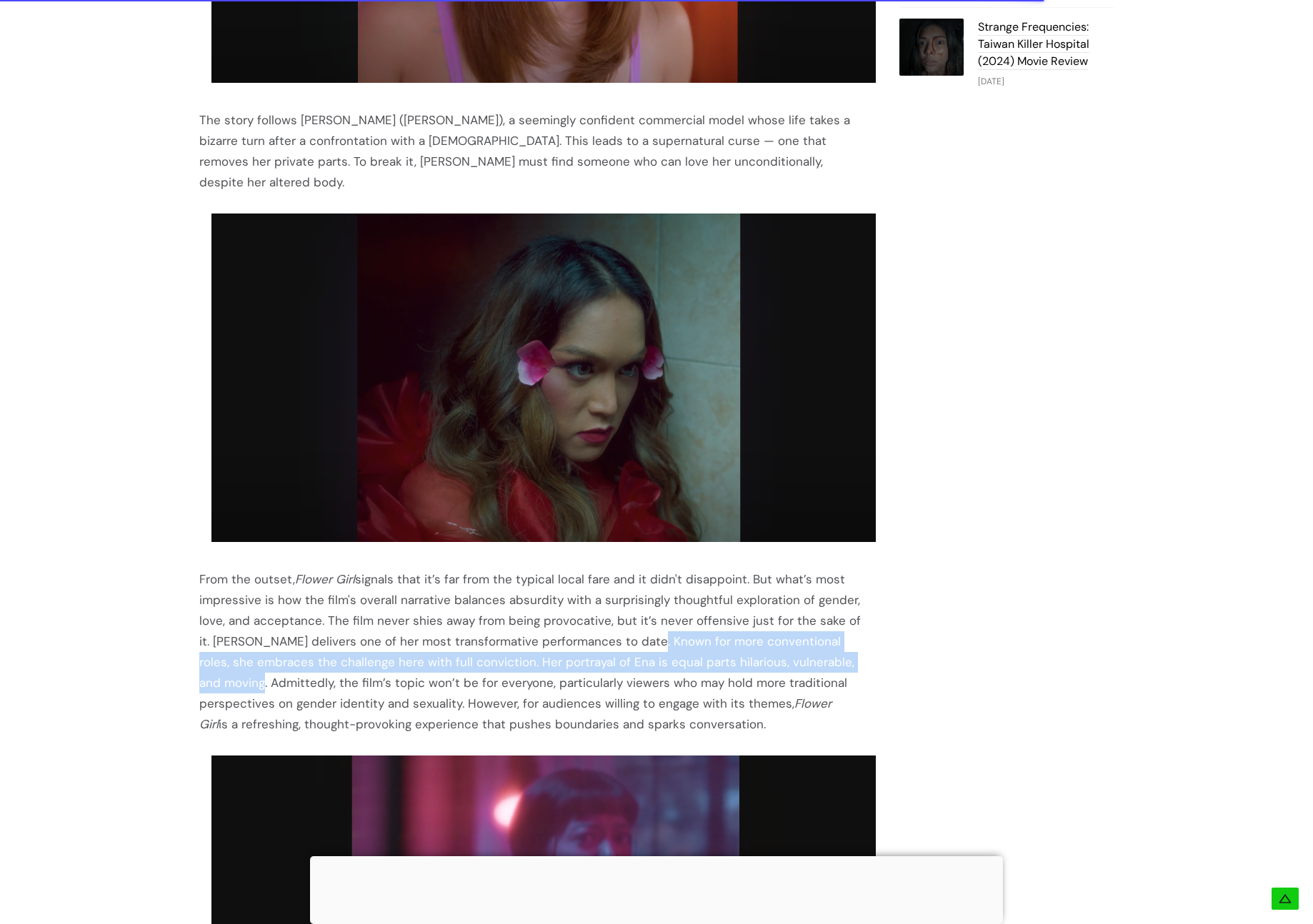
scroll to position [1276, 0]
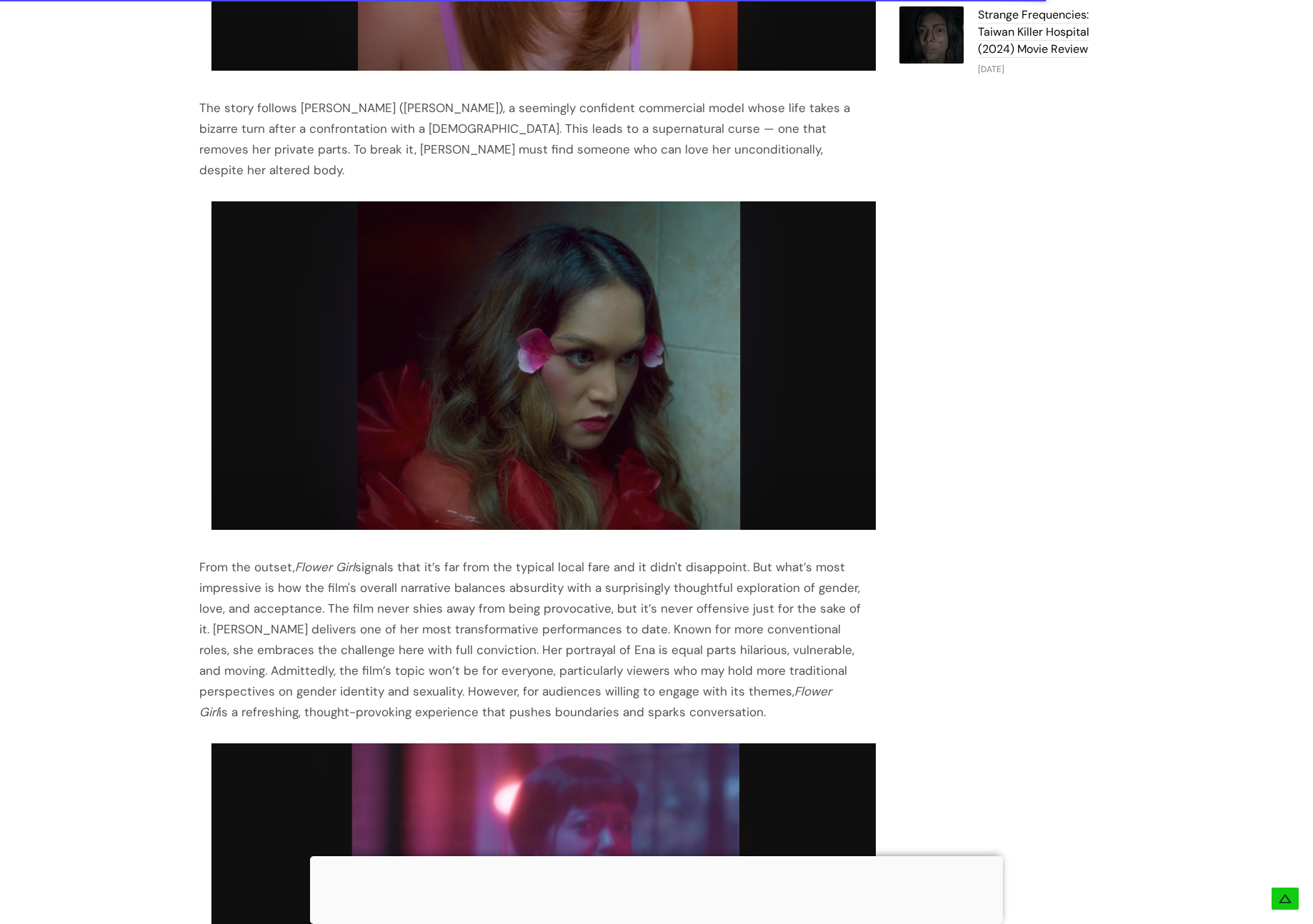
click at [861, 662] on div "From the outset, Flower Girl signals that it’s far from the typical local fare …" at bounding box center [532, 640] width 665 height 166
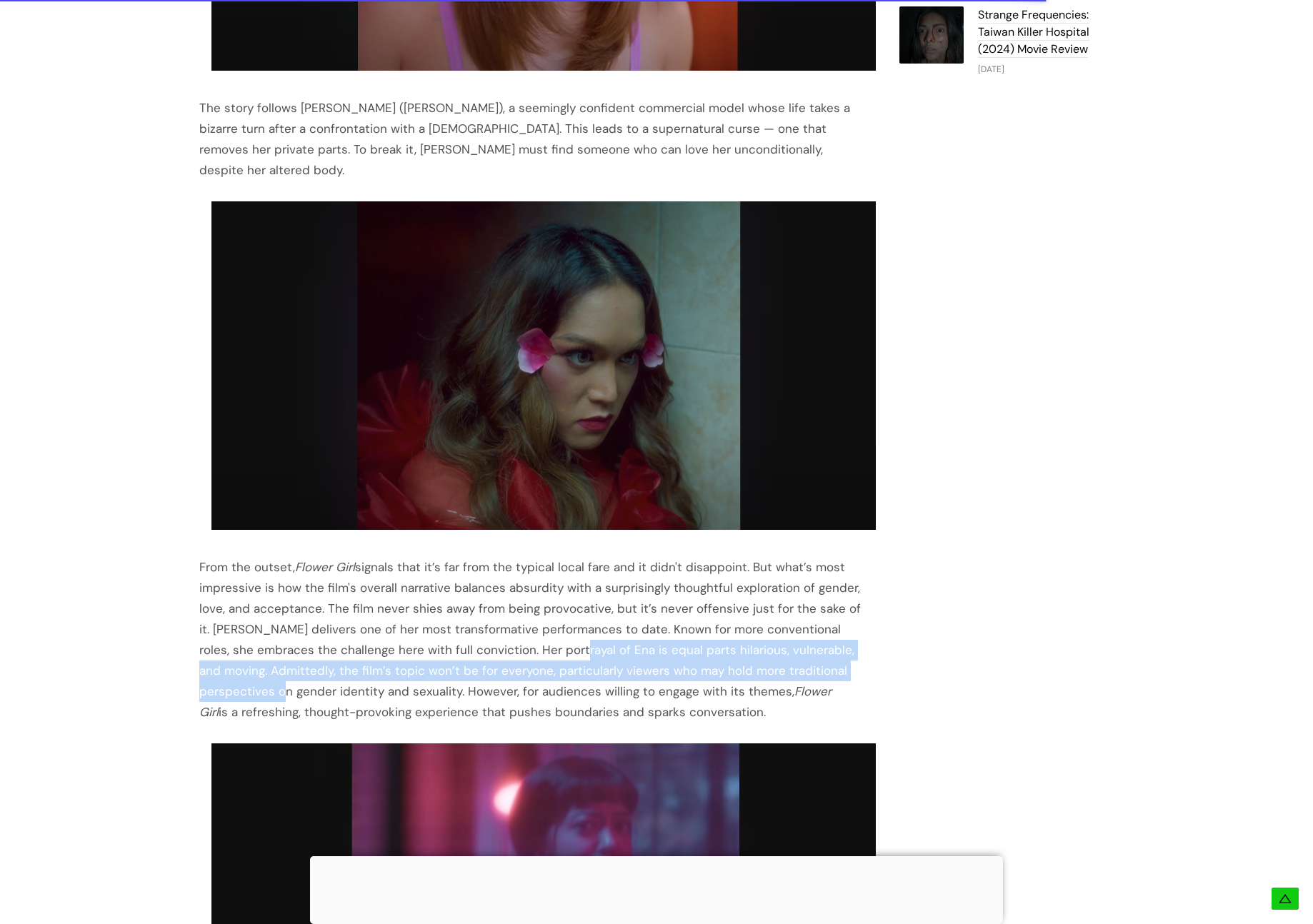
drag, startPoint x: 530, startPoint y: 629, endPoint x: 864, endPoint y: 654, distance: 334.9
click at [864, 654] on div "Table Of Contents Flower Girl (2025) Movie Review: A Comedy with Depth Flower G…" at bounding box center [549, 184] width 700 height 2402
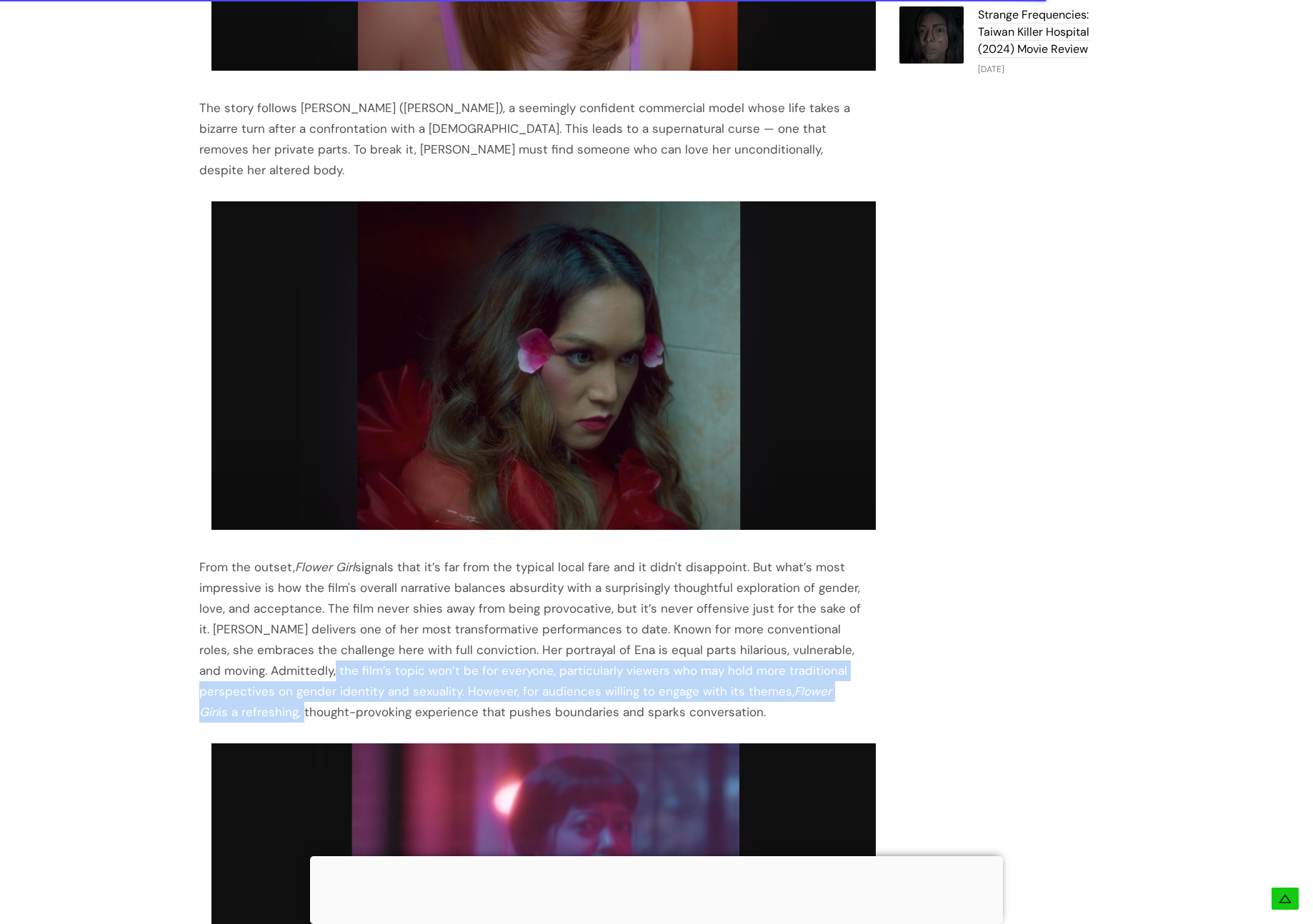
drag, startPoint x: 266, startPoint y: 651, endPoint x: 863, endPoint y: 672, distance: 597.4
click at [863, 672] on div "From the outset, Flower Girl signals that it’s far from the typical local fare …" at bounding box center [532, 640] width 665 height 166
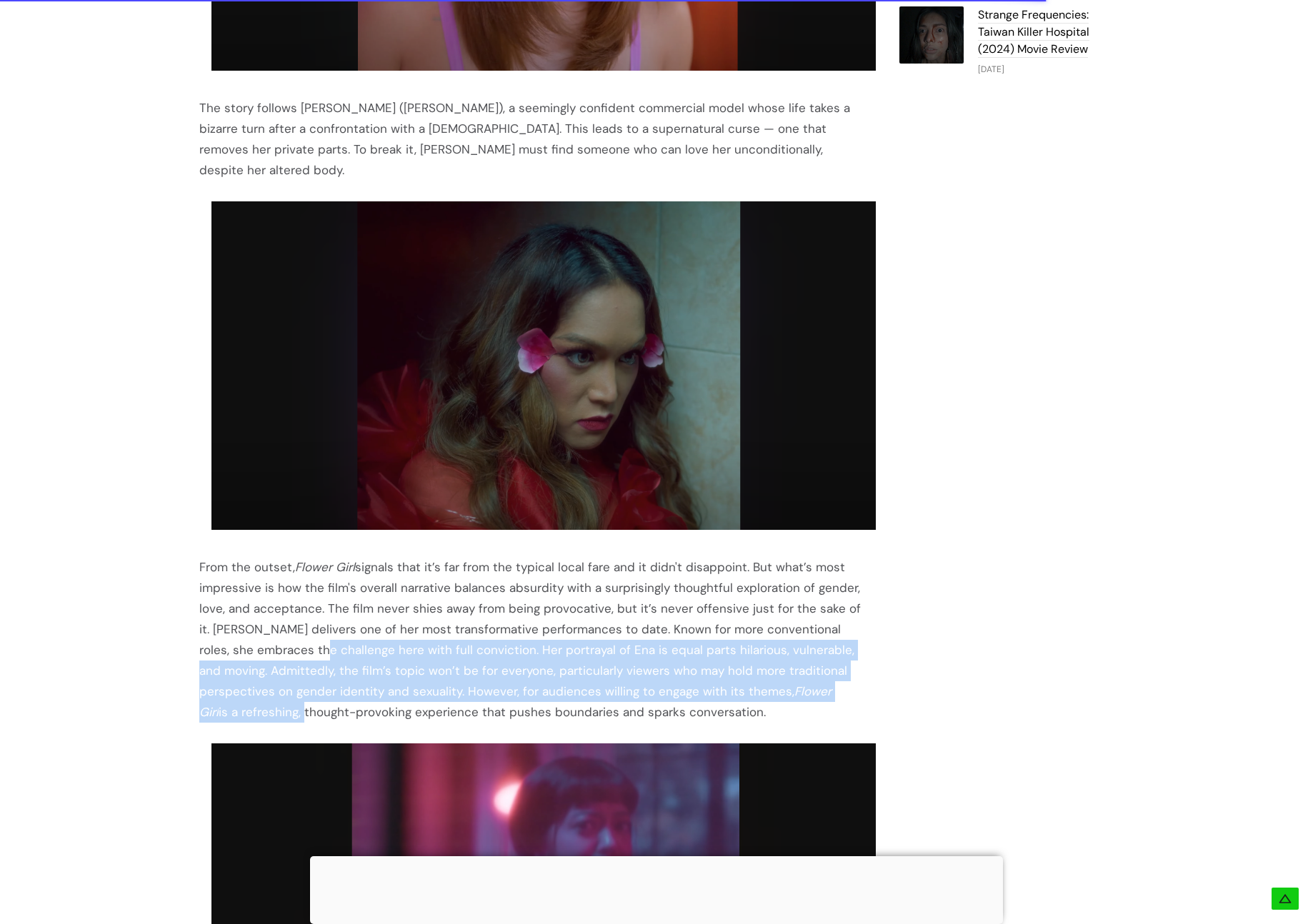
drag, startPoint x: 847, startPoint y: 673, endPoint x: 273, endPoint y: 635, distance: 575.3
click at [274, 635] on div "From the outset, Flower Girl signals that it’s far from the typical local fare …" at bounding box center [532, 640] width 665 height 166
click at [273, 635] on div "From the outset, Flower Girl signals that it’s far from the typical local fare …" at bounding box center [532, 640] width 665 height 166
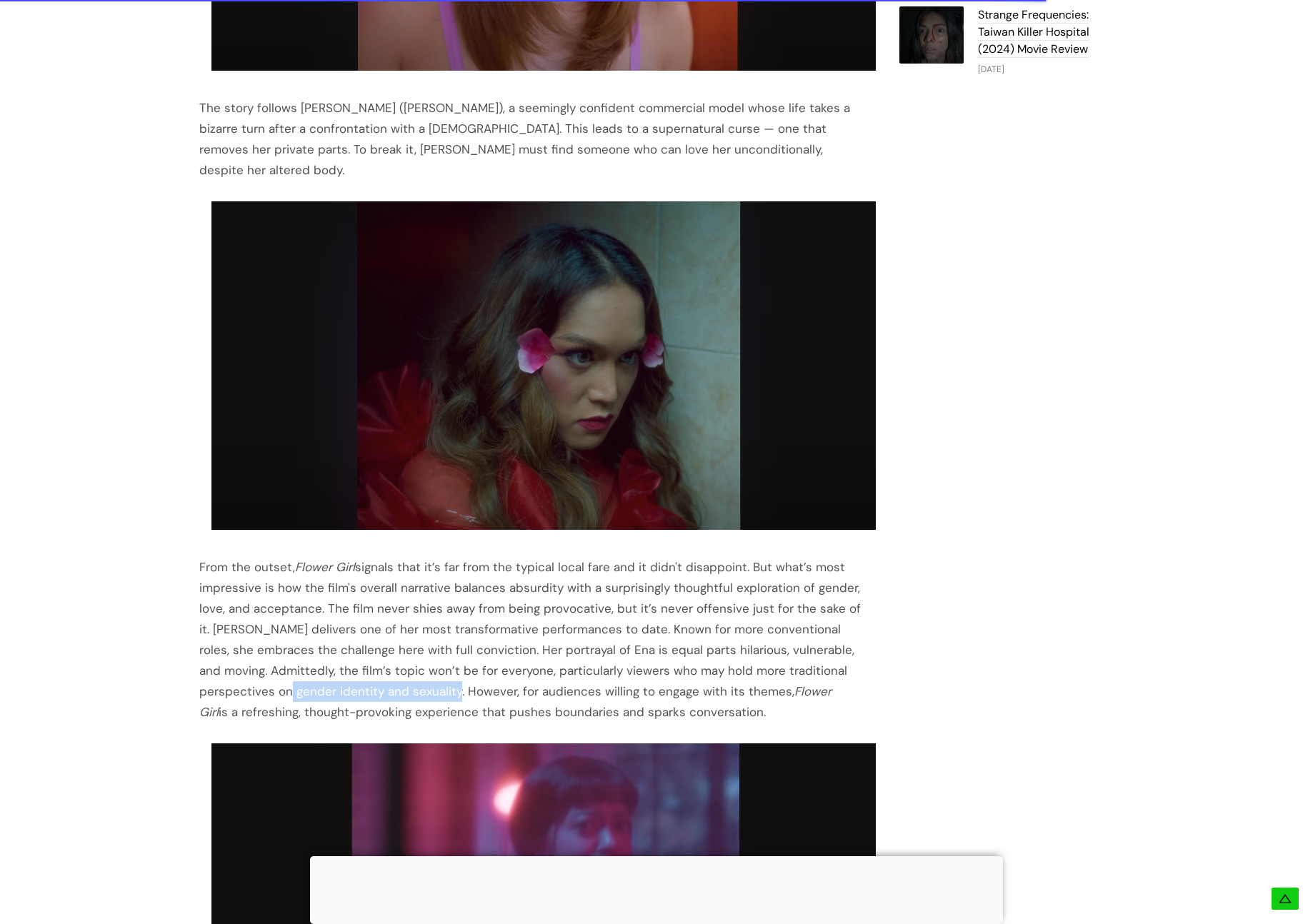
drag, startPoint x: 197, startPoint y: 674, endPoint x: 363, endPoint y: 675, distance: 166.0
click at [363, 675] on div "Table Of Contents Flower Girl (2025) Movie Review: A Comedy with Depth Flower G…" at bounding box center [656, 184] width 1000 height 2402
copy div "gender identity and sexuality."
drag, startPoint x: 376, startPoint y: 668, endPoint x: 368, endPoint y: 669, distance: 8.1
click at [376, 668] on div "From the outset, Flower Girl signals that it’s far from the typical local fare …" at bounding box center [532, 640] width 665 height 166
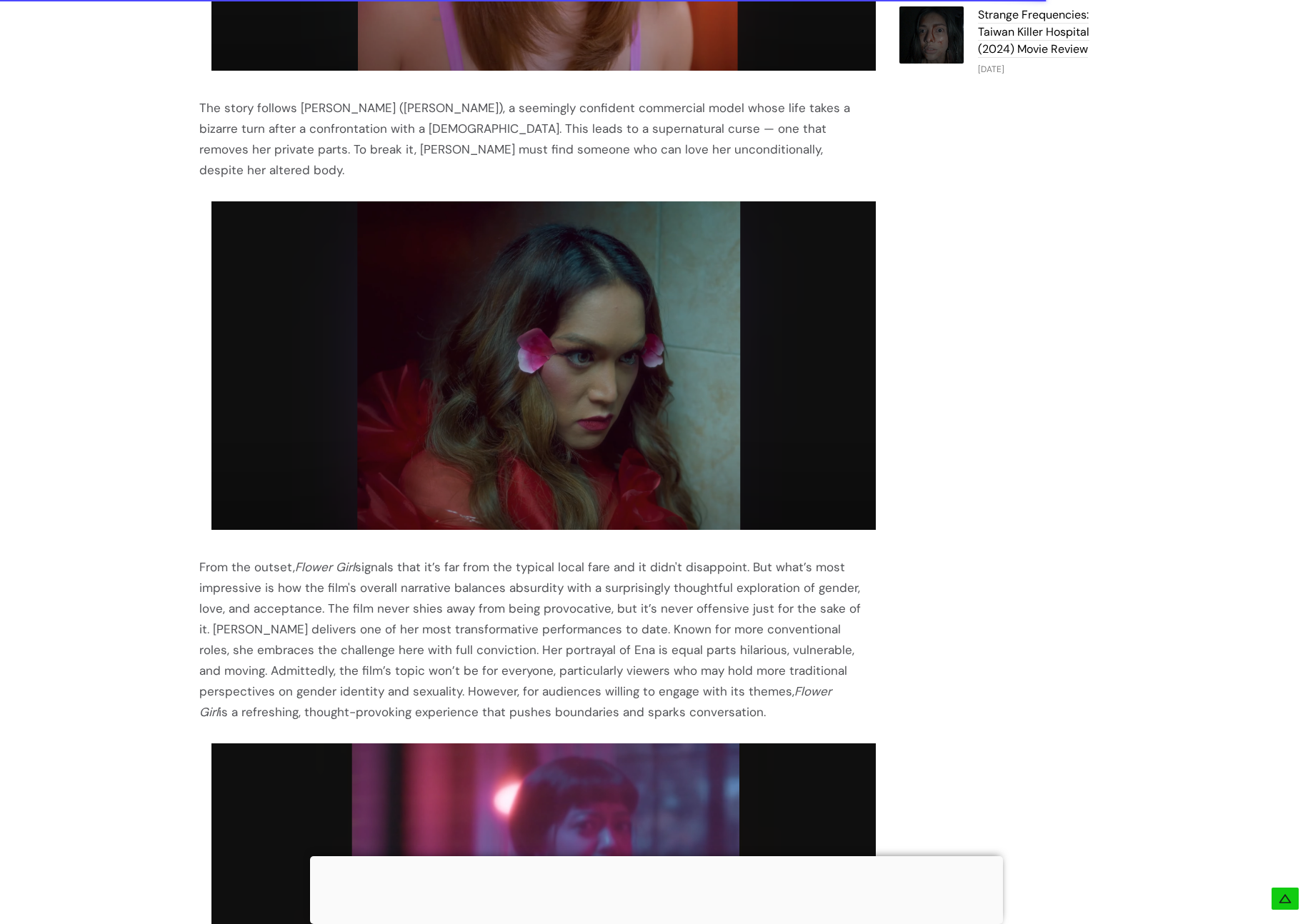
drag, startPoint x: 367, startPoint y: 669, endPoint x: 846, endPoint y: 688, distance: 479.4
click at [846, 688] on div "From the outset, Flower Girl signals that it’s far from the typical local fare …" at bounding box center [532, 640] width 665 height 166
drag, startPoint x: 734, startPoint y: 684, endPoint x: 382, endPoint y: 661, distance: 352.8
click at [382, 661] on div "From the outset, Flower Girl signals that it’s far from the typical local fare …" at bounding box center [532, 640] width 665 height 166
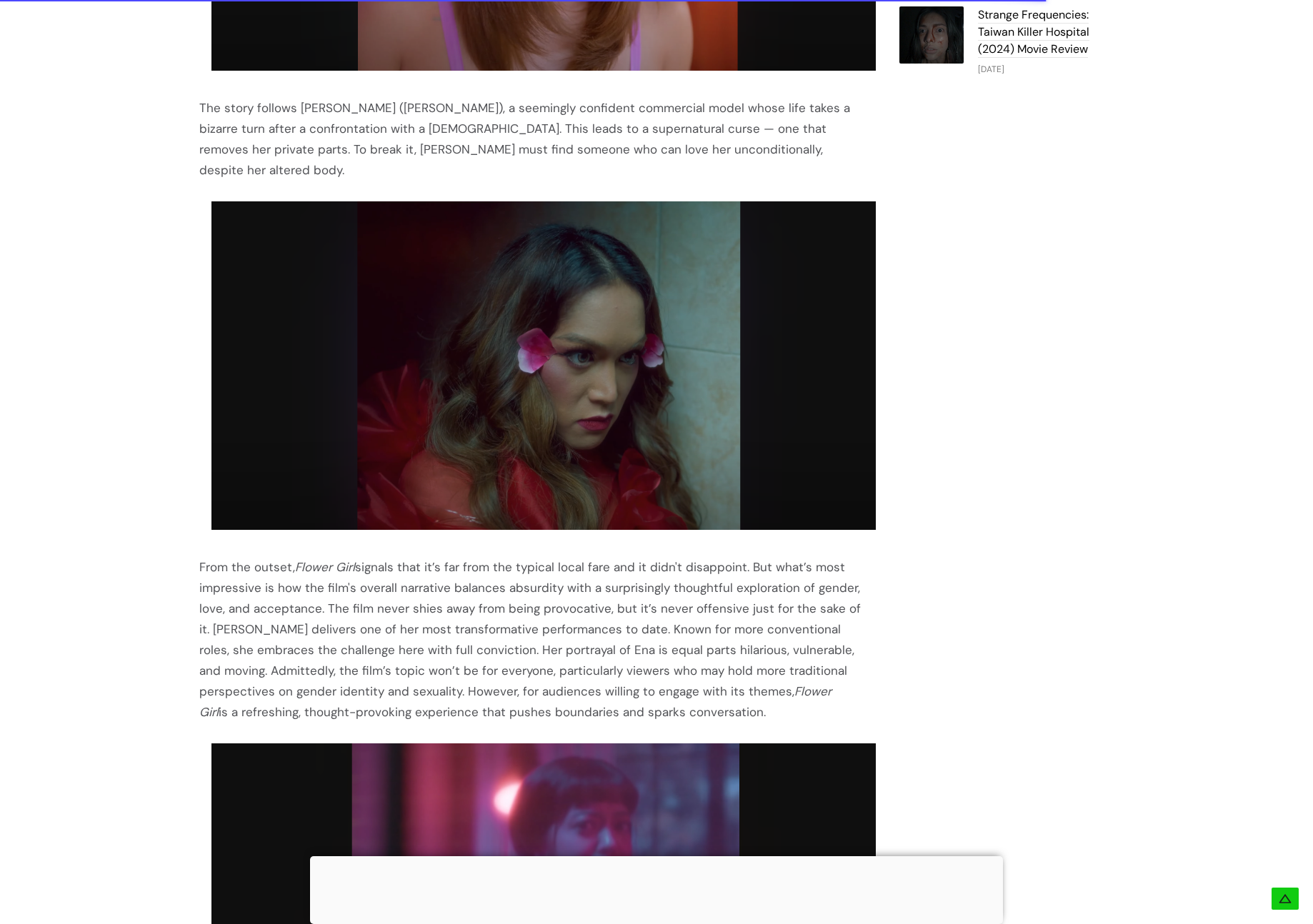
click at [382, 661] on div "From the outset, Flower Girl signals that it’s far from the typical local fare …" at bounding box center [532, 640] width 665 height 166
drag, startPoint x: 497, startPoint y: 686, endPoint x: 680, endPoint y: 699, distance: 183.5
click at [680, 699] on div "From the outset, Flower Girl signals that it’s far from the typical local fare …" at bounding box center [532, 640] width 665 height 166
click at [681, 699] on div "From the outset, Flower Girl signals that it’s far from the typical local fare …" at bounding box center [532, 640] width 665 height 166
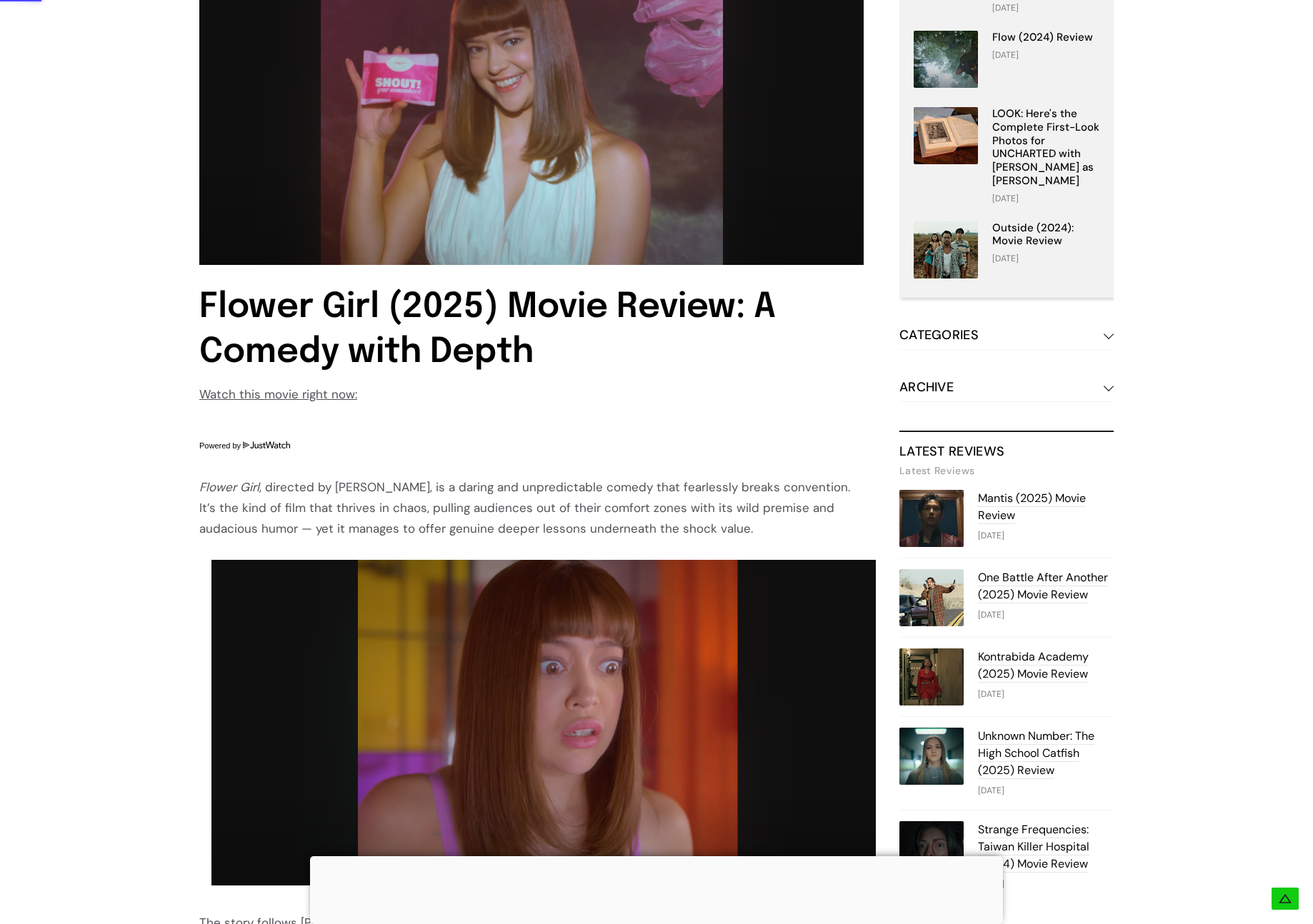
scroll to position [149, 0]
